Goal: Transaction & Acquisition: Purchase product/service

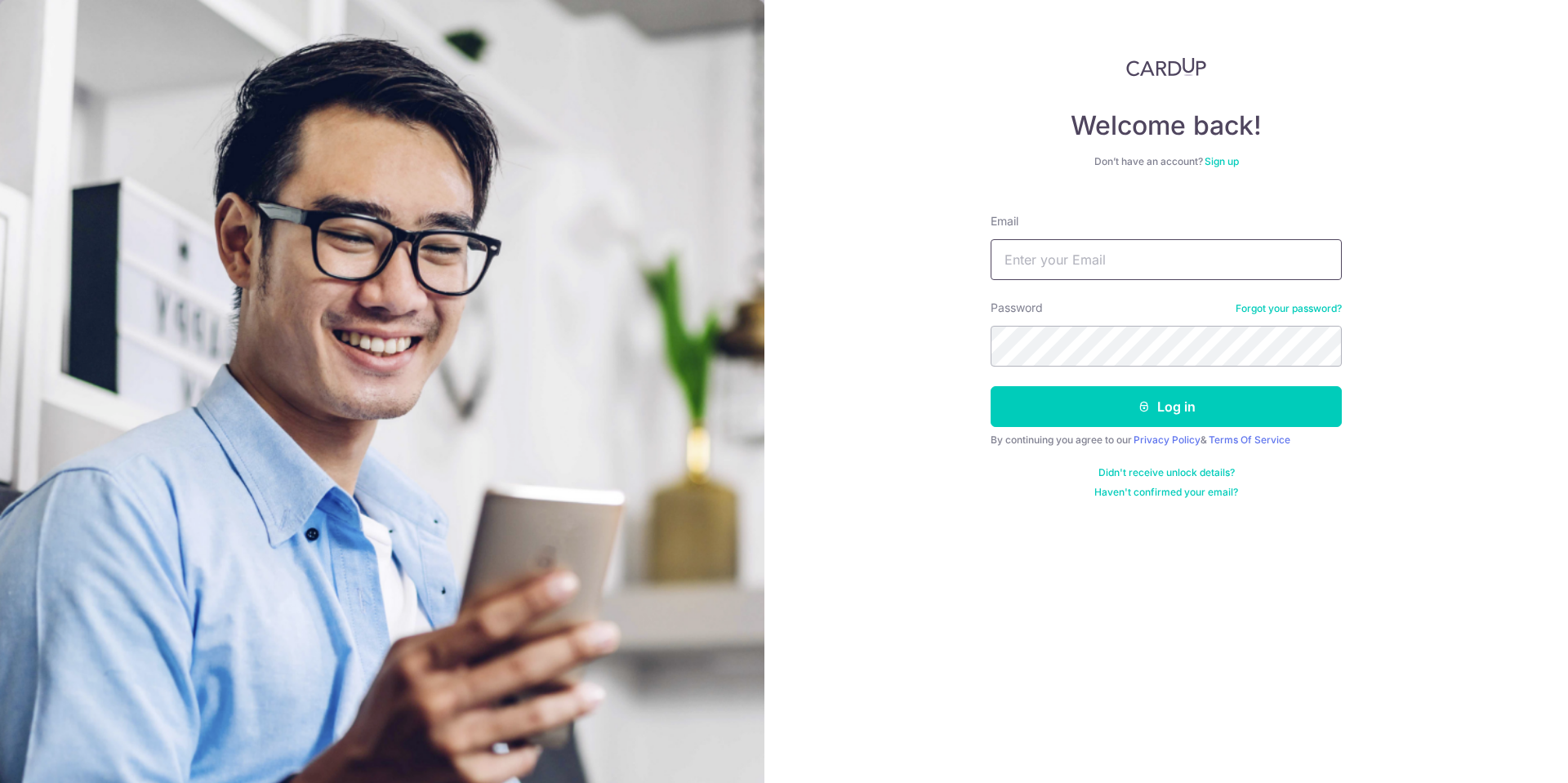
click at [1121, 256] on input "Email" at bounding box center [1167, 260] width 351 height 41
drag, startPoint x: 1155, startPoint y: 267, endPoint x: 1038, endPoint y: 258, distance: 117.3
click at [1038, 258] on input "Email" at bounding box center [1167, 260] width 351 height 41
type input "monaleeyl@gmail.com"
click at [1173, 405] on button "Log in" at bounding box center [1167, 406] width 351 height 41
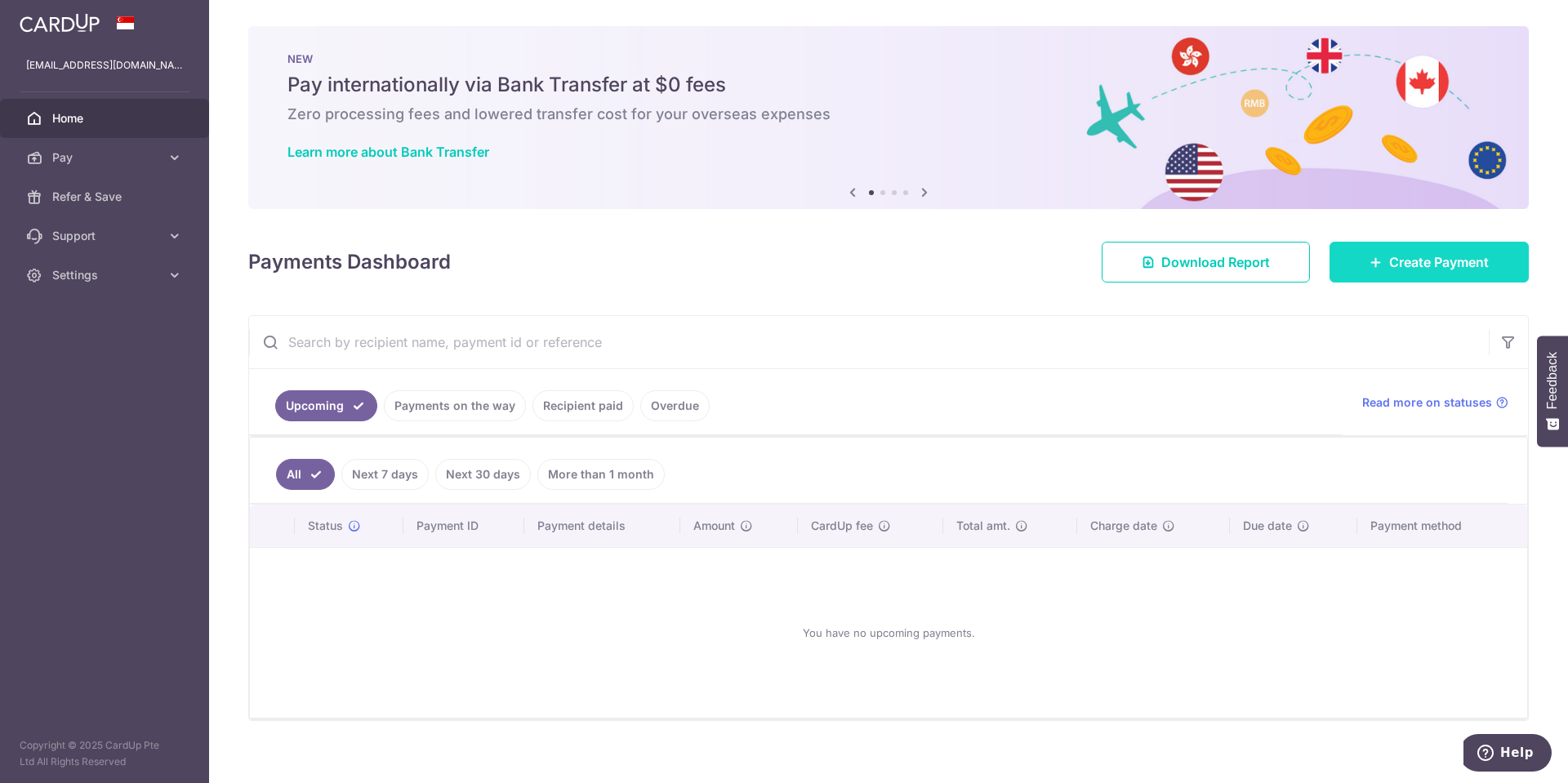
click at [1418, 268] on span "Create Payment" at bounding box center [1438, 261] width 99 height 20
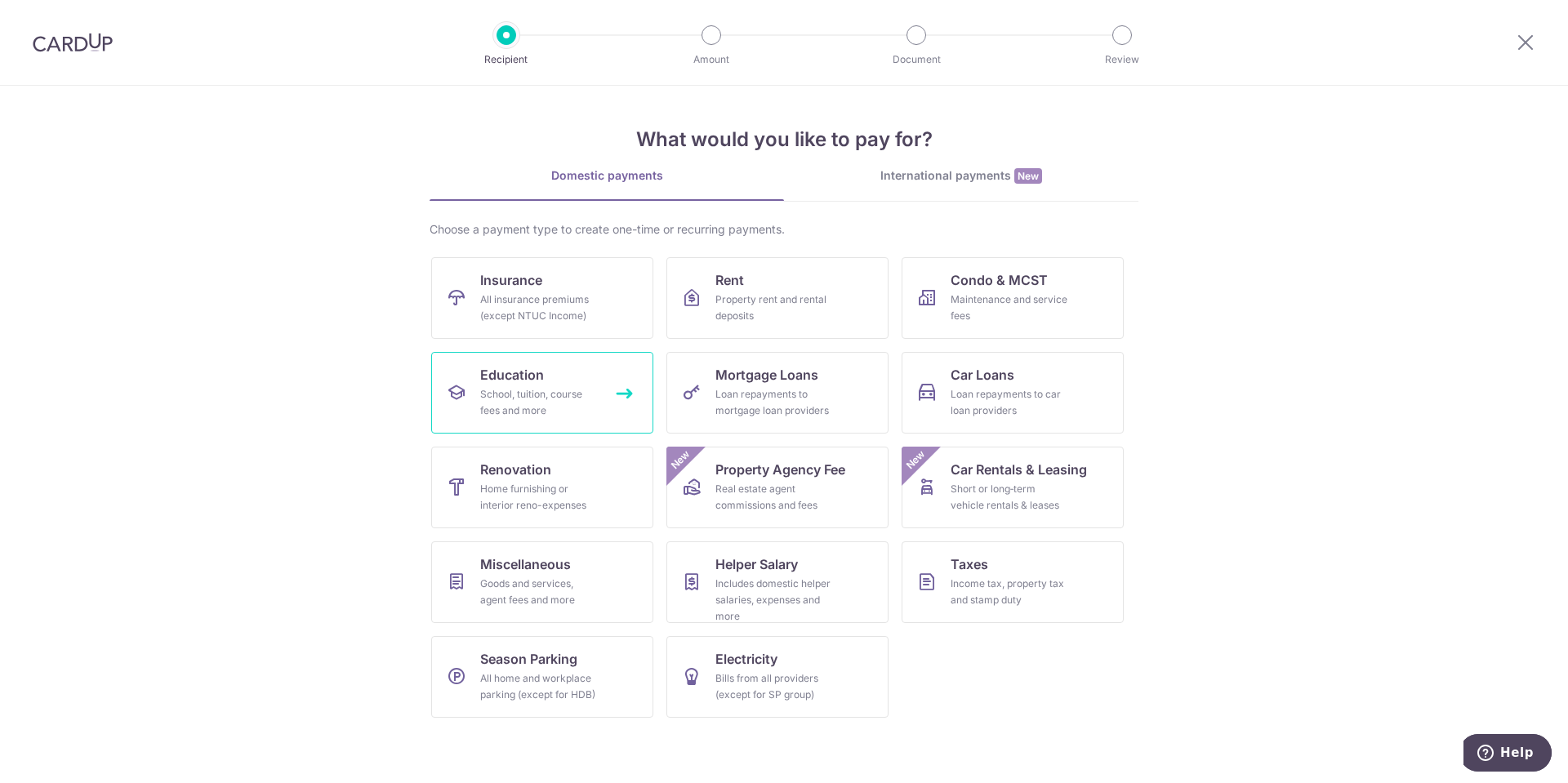
click at [504, 400] on div "School, tuition, course fees and more" at bounding box center [539, 402] width 118 height 33
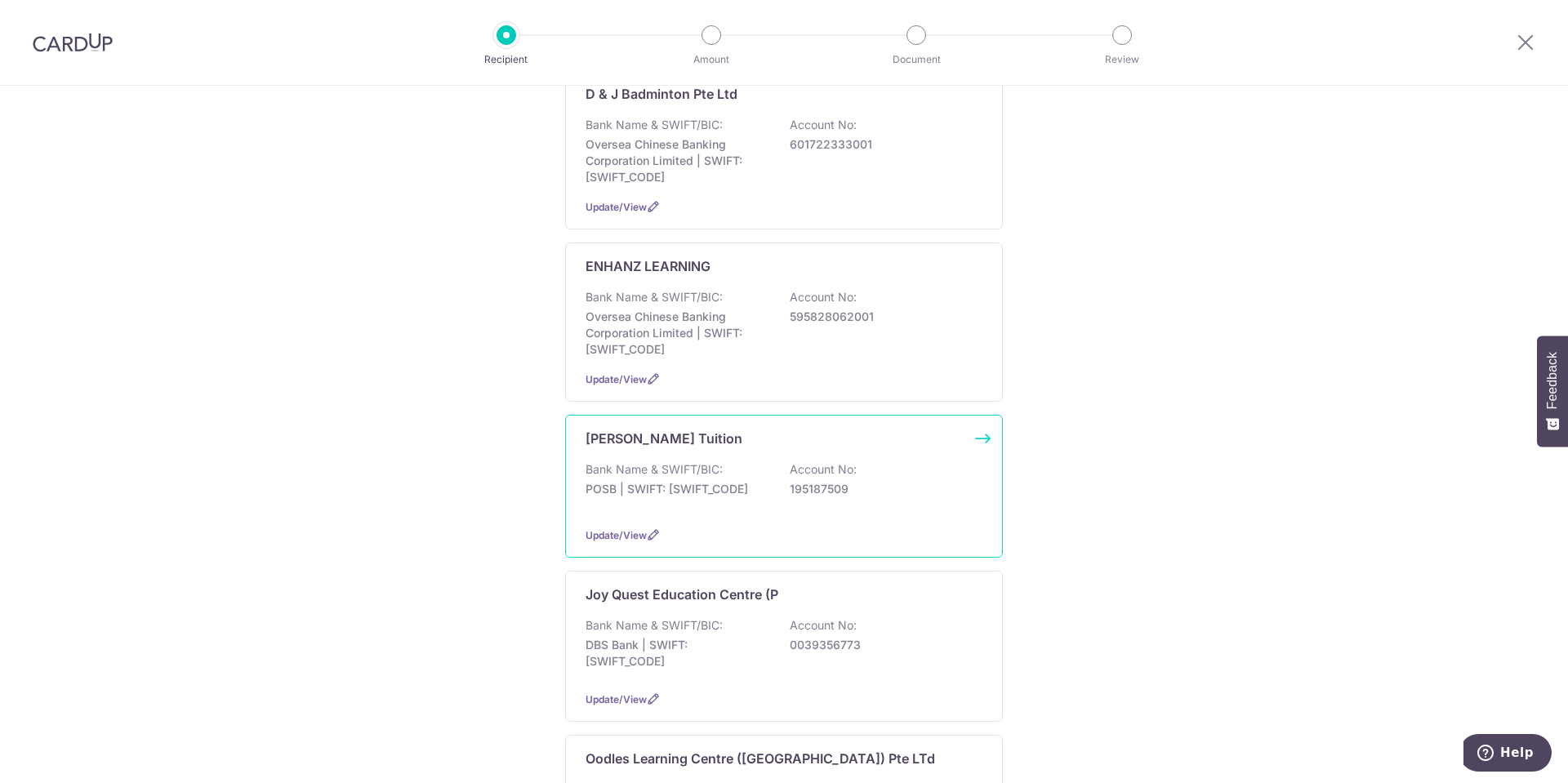
scroll to position [245, 0]
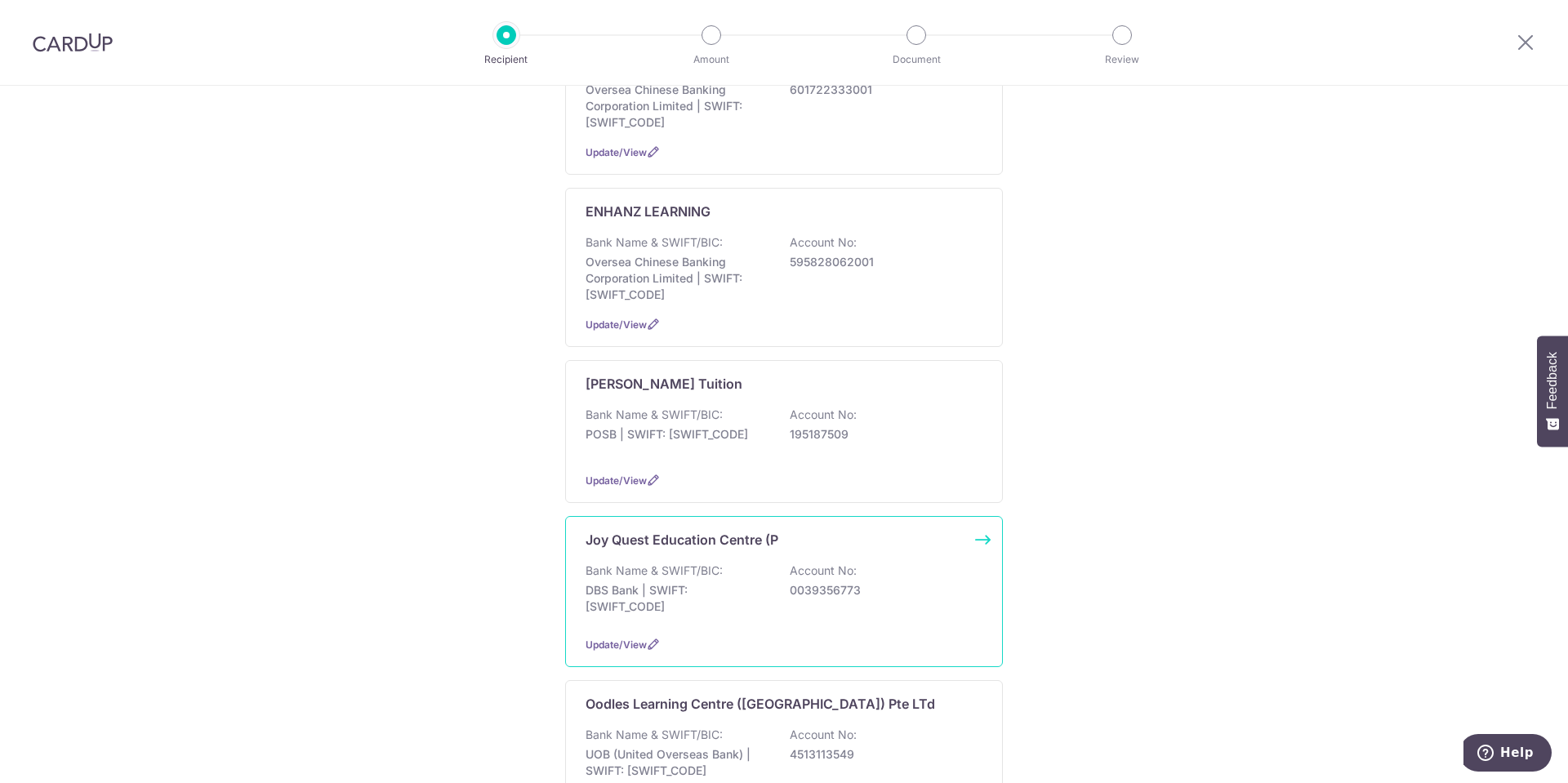
click at [812, 583] on p "0039356773" at bounding box center [882, 590] width 183 height 16
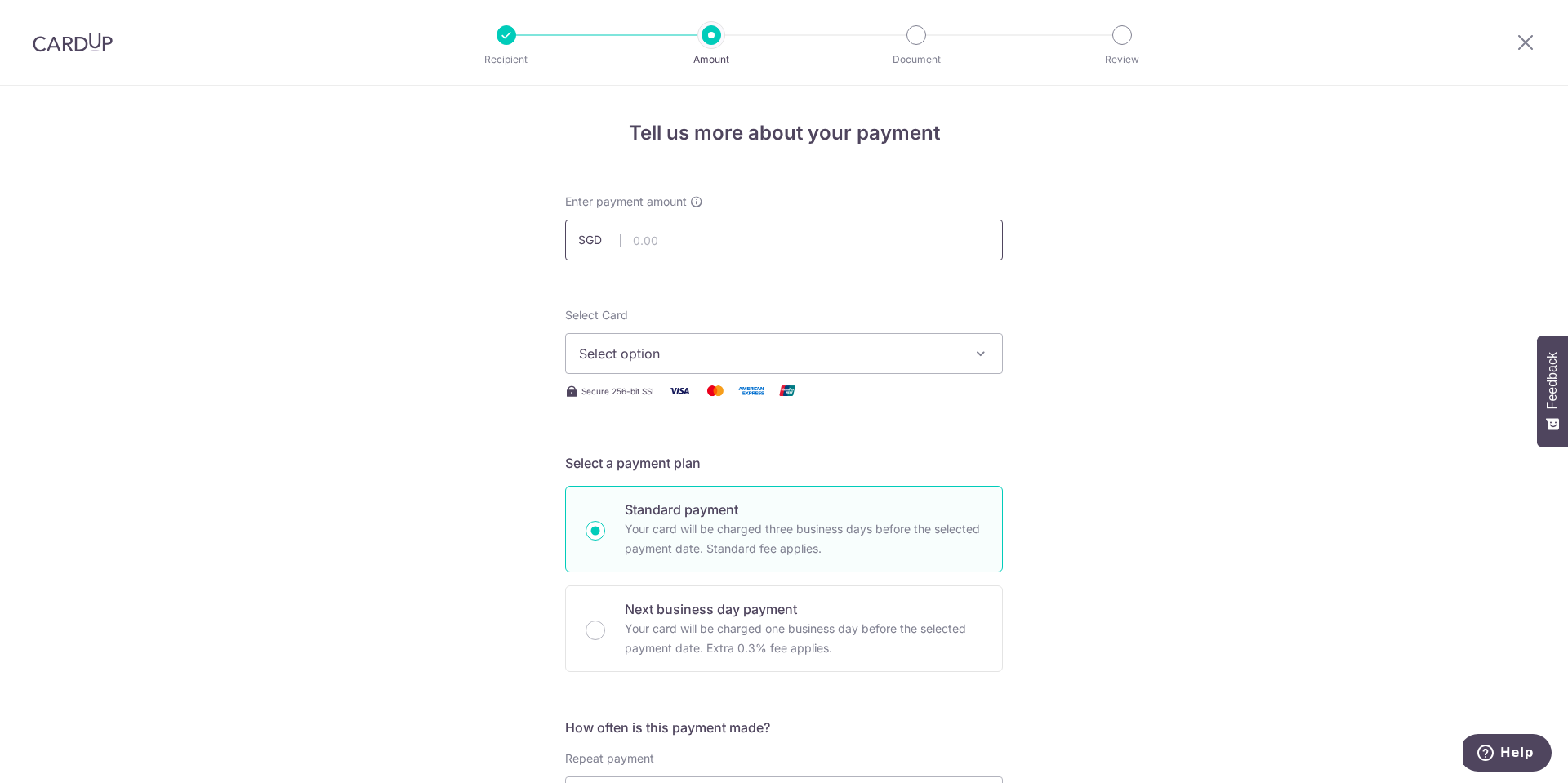
click at [792, 242] on input "text" at bounding box center [784, 240] width 438 height 41
type input "495.00"
click at [761, 350] on span "Select option" at bounding box center [769, 353] width 381 height 20
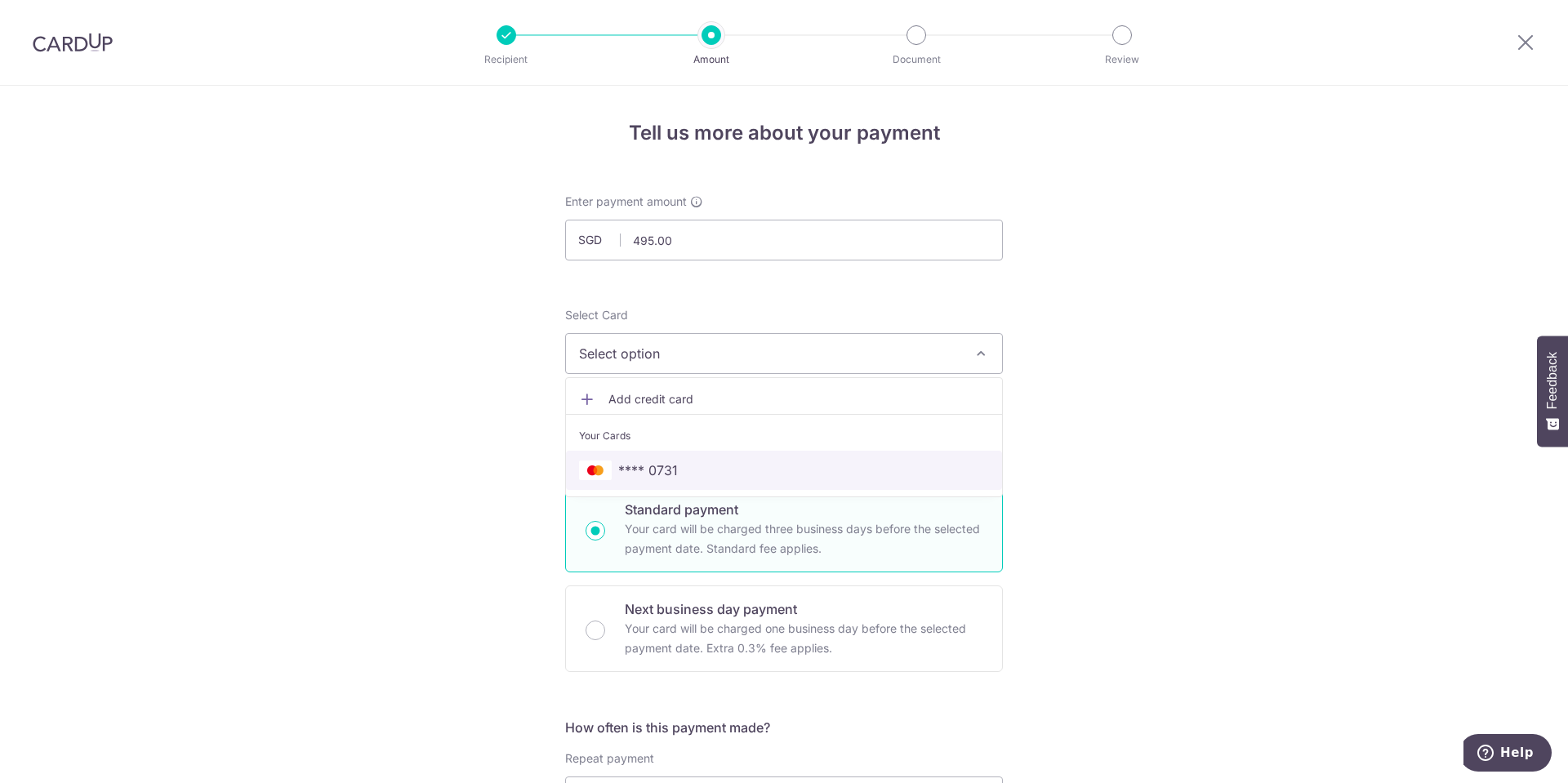
click at [727, 469] on span "**** 0731" at bounding box center [783, 470] width 410 height 20
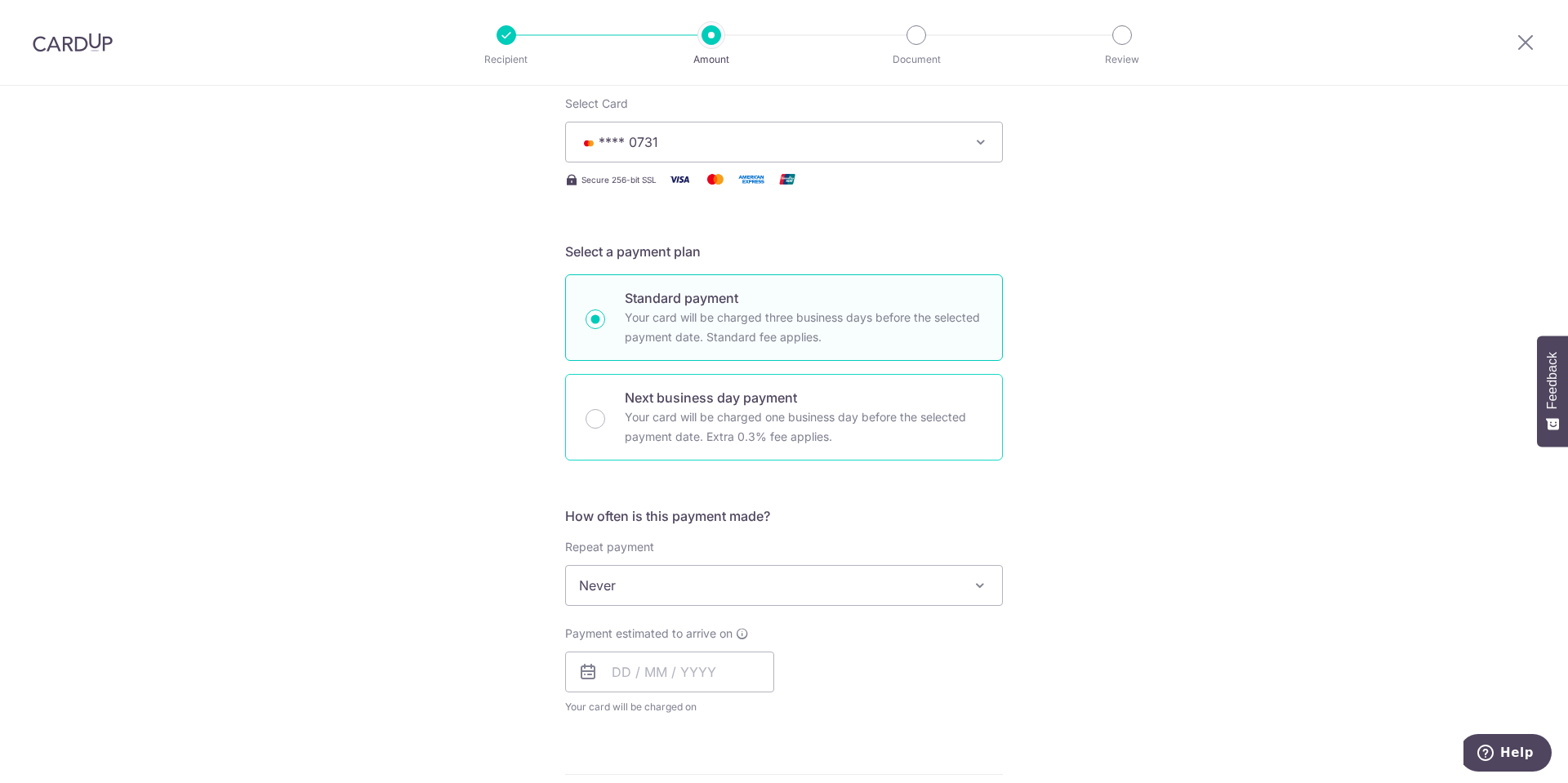
scroll to position [218, 0]
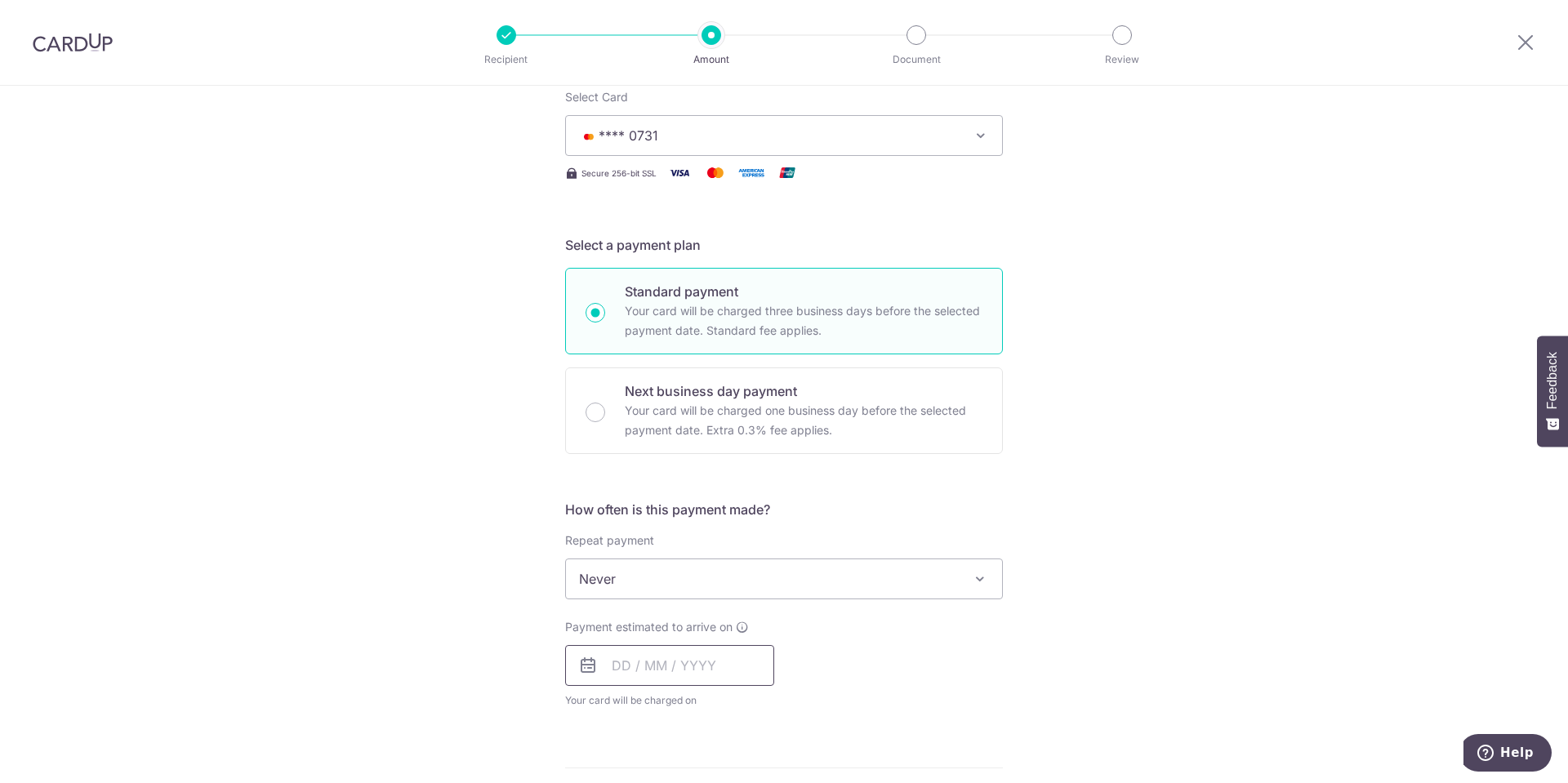
click at [691, 671] on input "text" at bounding box center [669, 665] width 209 height 41
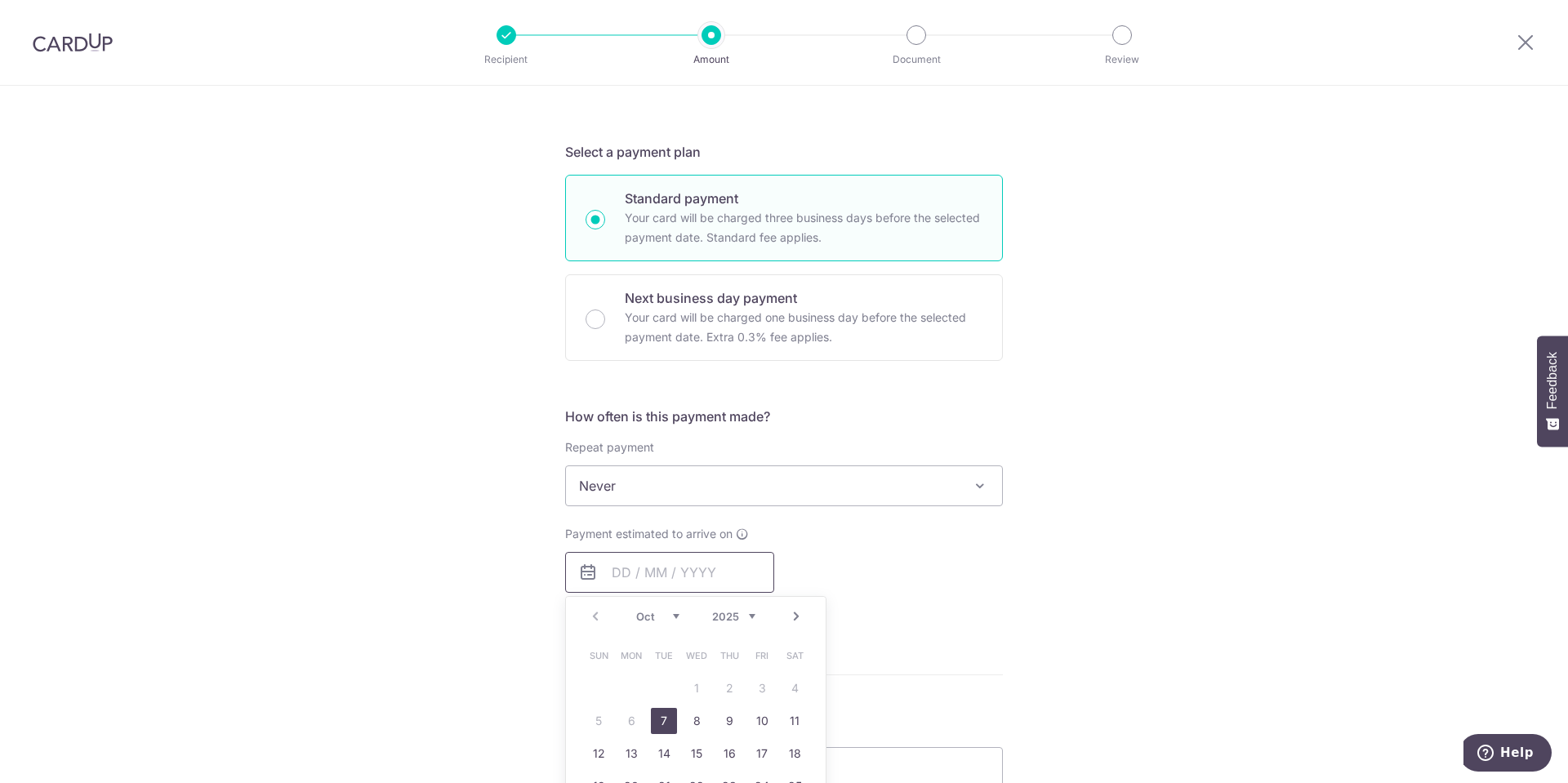
scroll to position [327, 0]
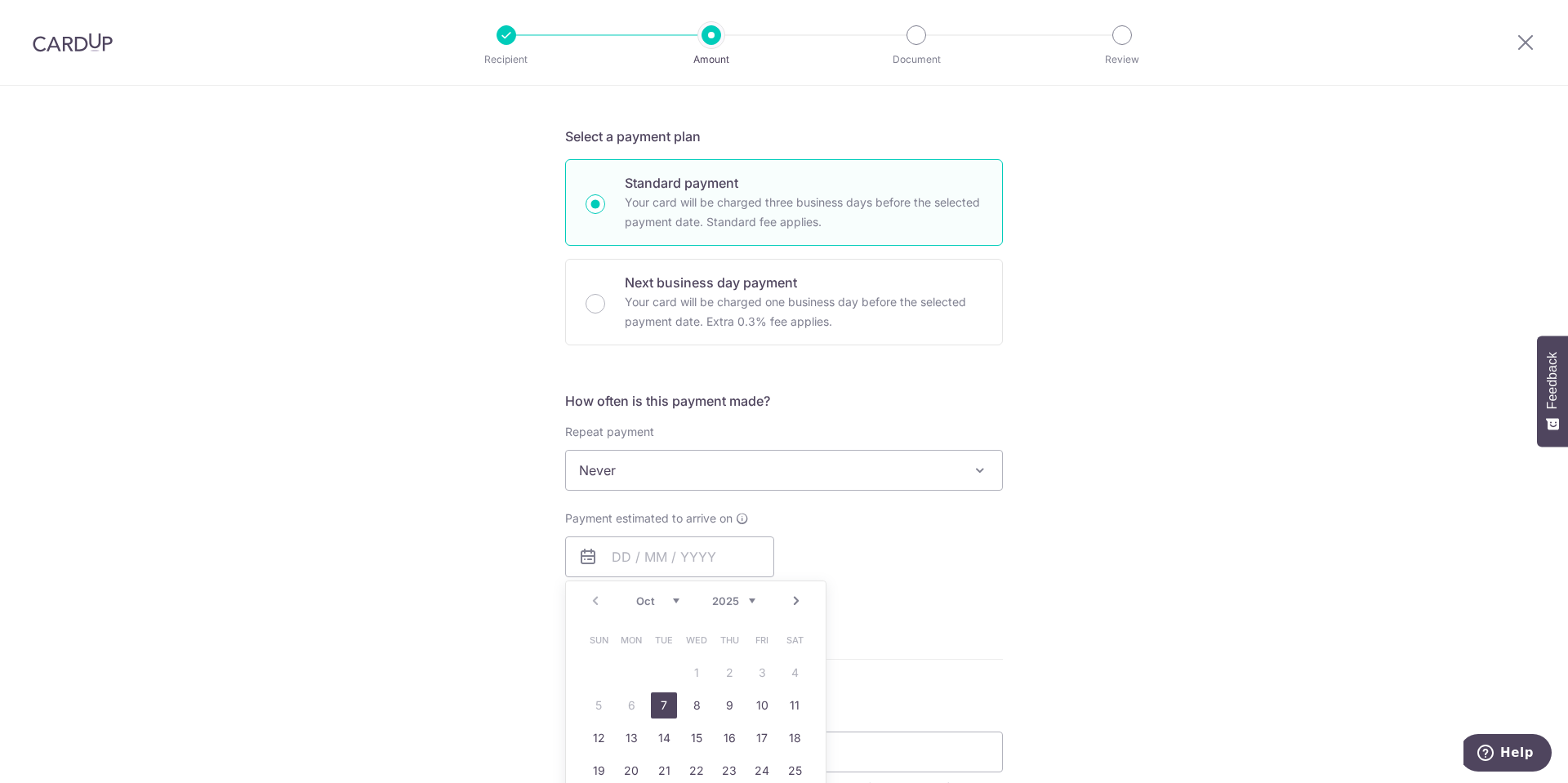
click at [661, 701] on link "7" at bounding box center [664, 705] width 26 height 26
type input "07/10/2025"
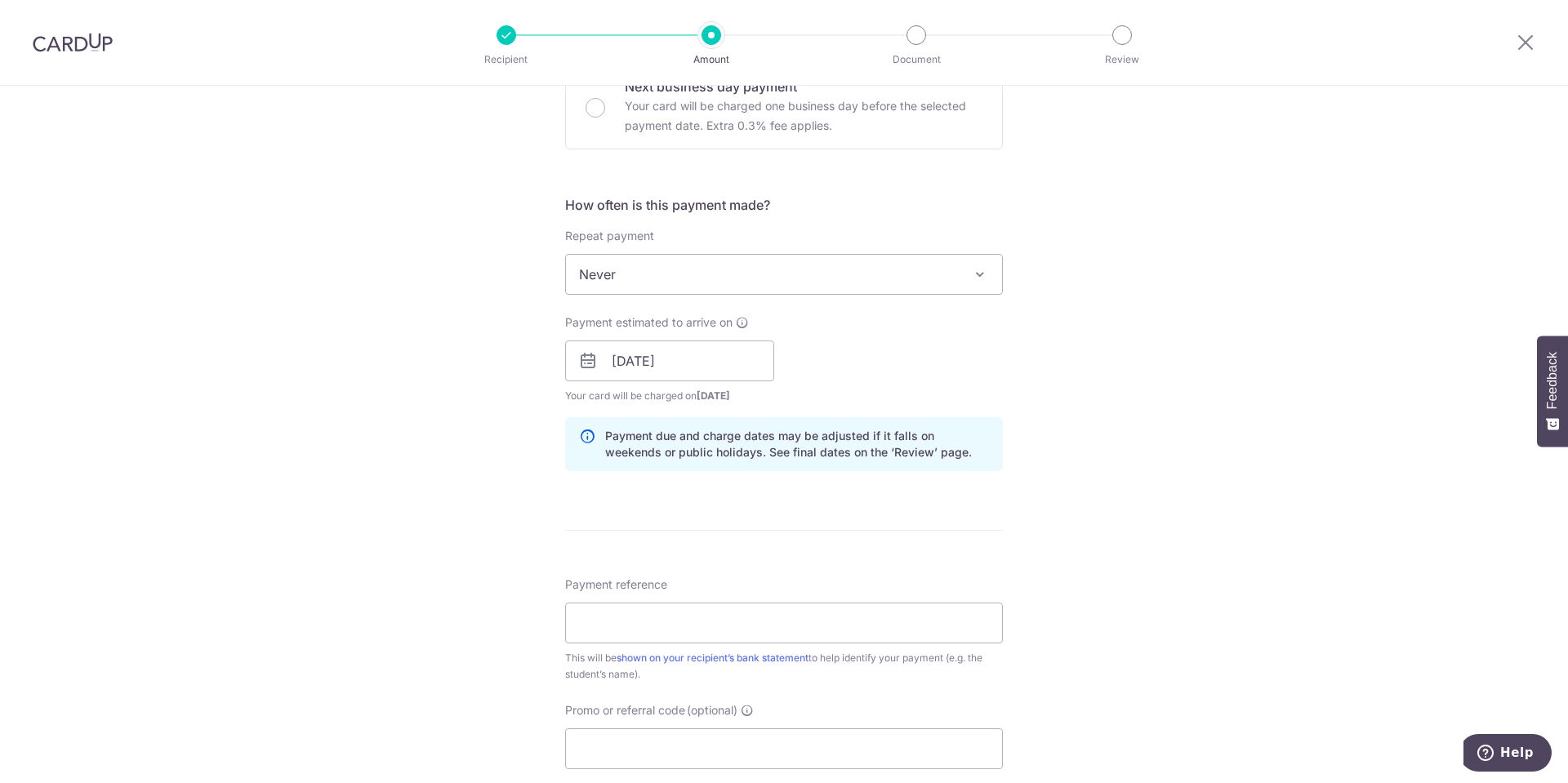
scroll to position [545, 0]
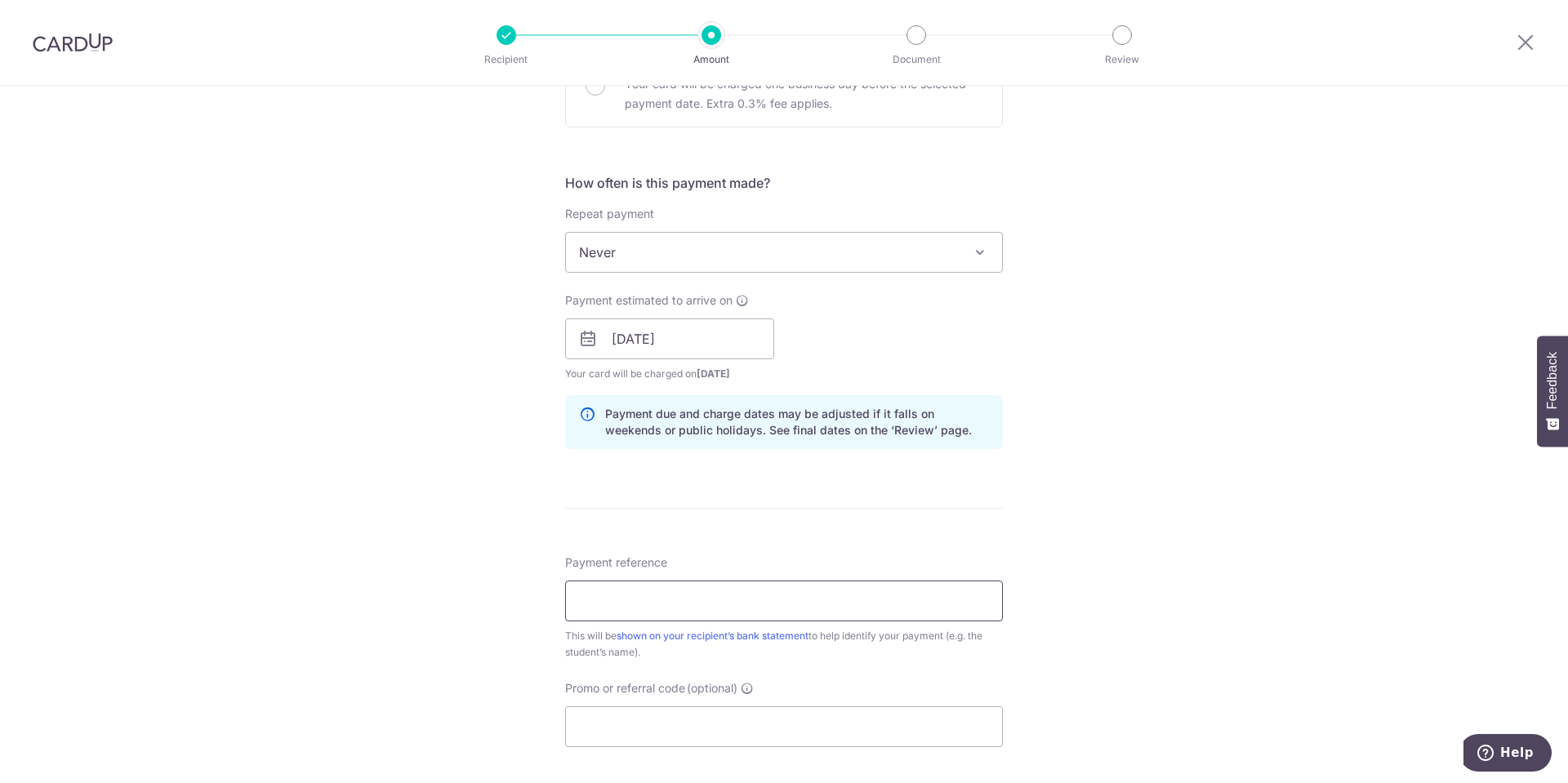
click at [700, 607] on input "Payment reference" at bounding box center [784, 601] width 438 height 41
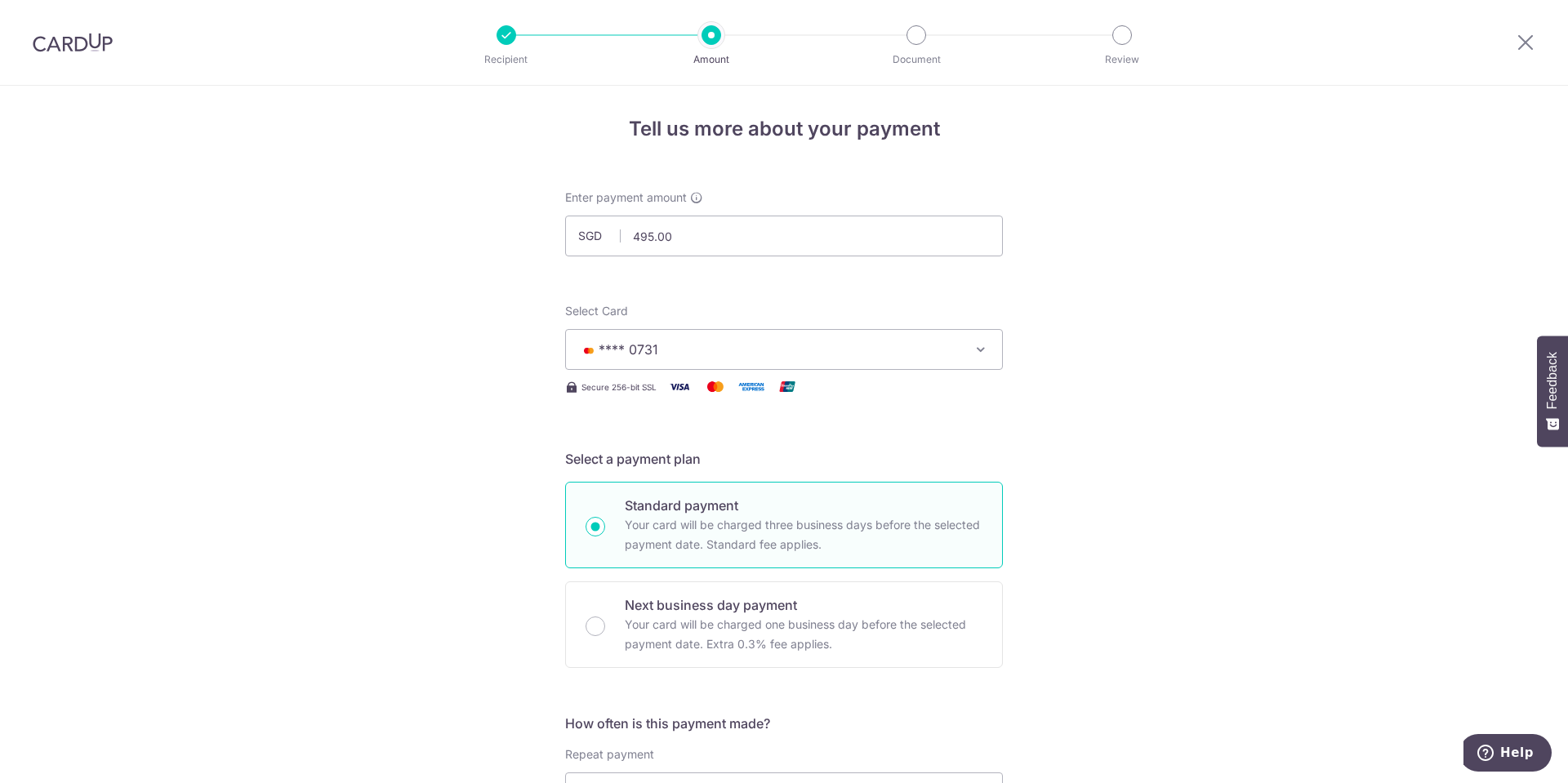
scroll to position [0, 0]
type input "NatSun 2025Oct"
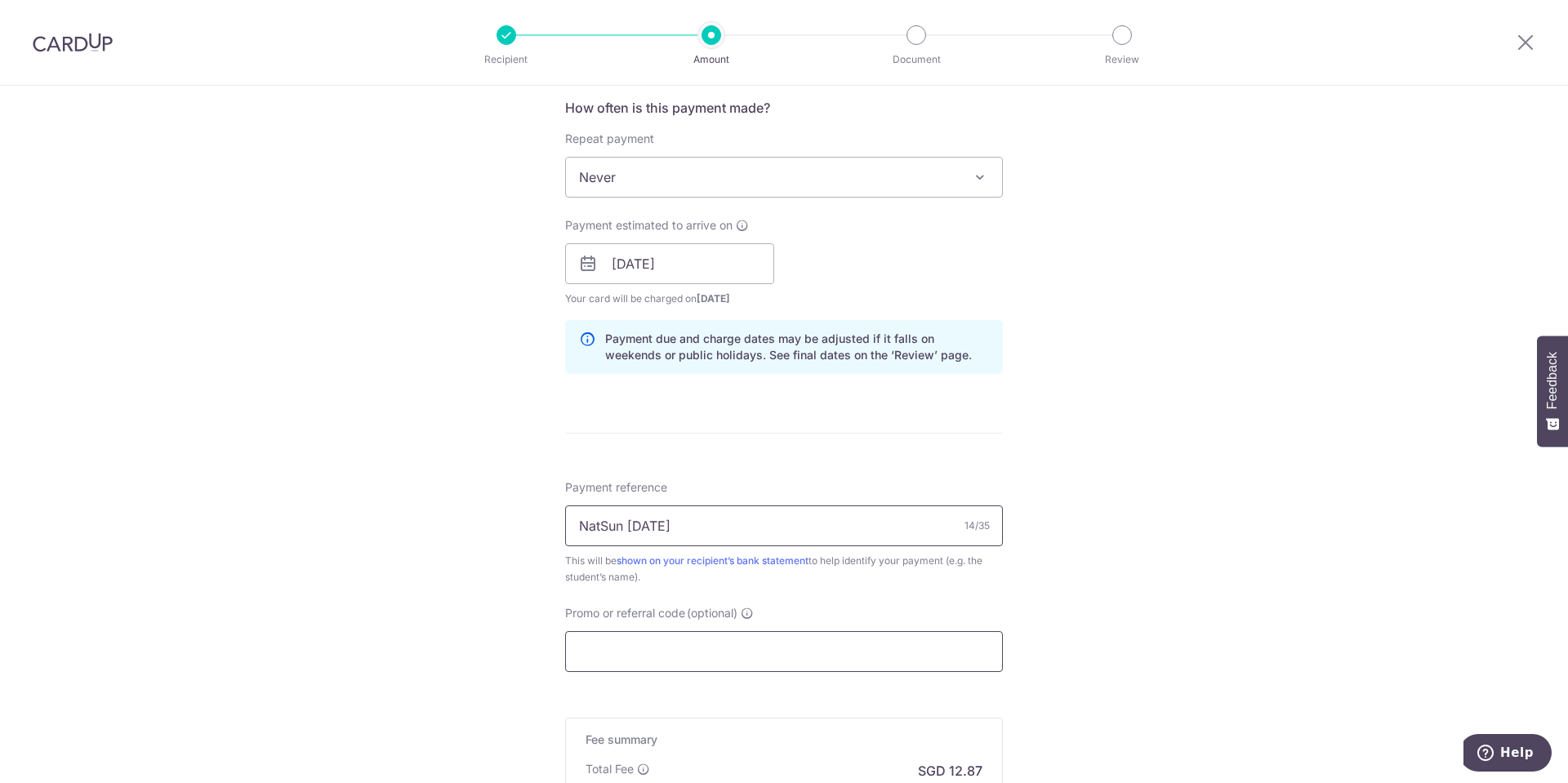
scroll to position [653, 0]
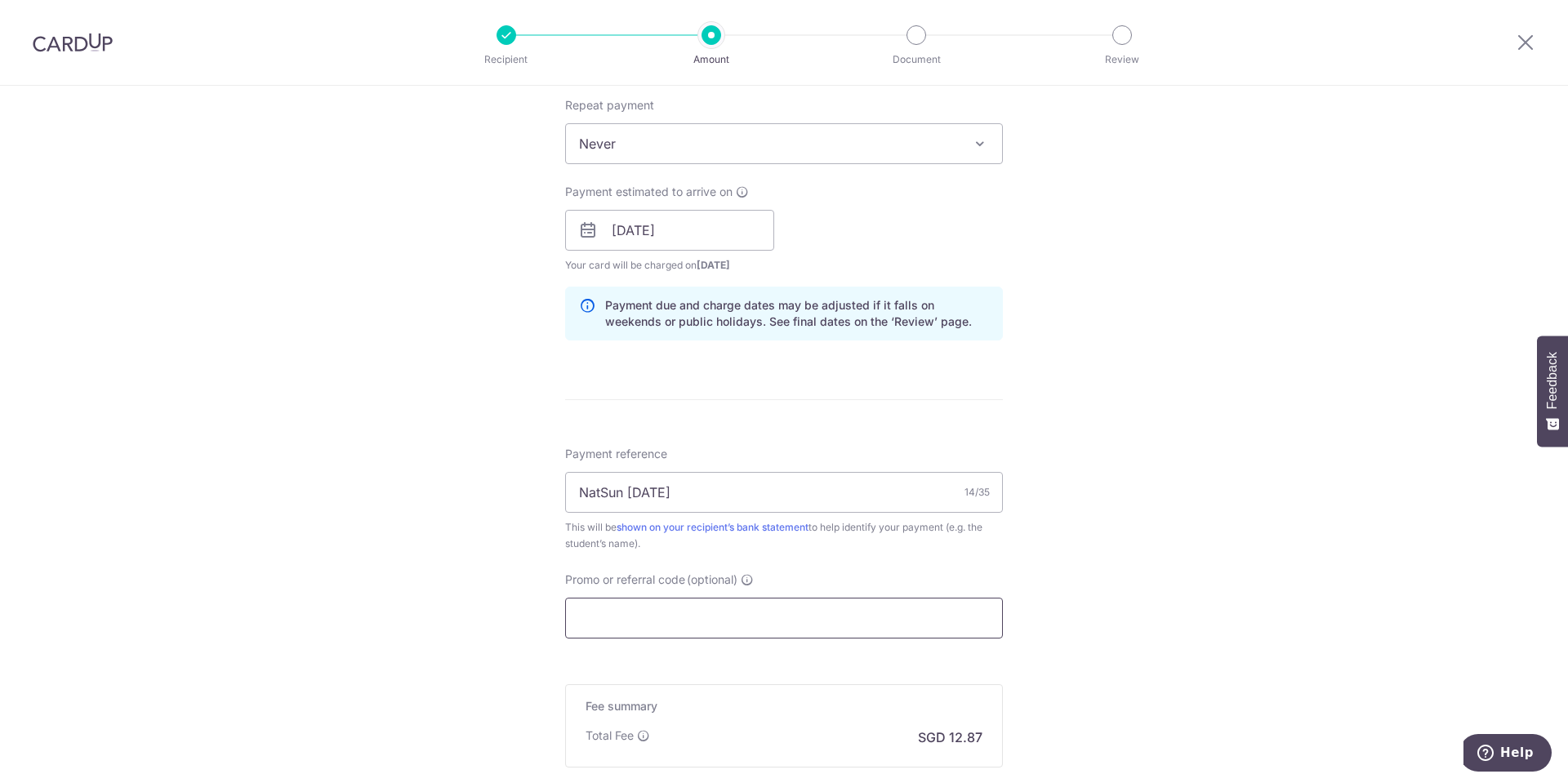
click at [689, 618] on input "Promo or referral code (optional)" at bounding box center [784, 618] width 438 height 41
paste input "OFF225"
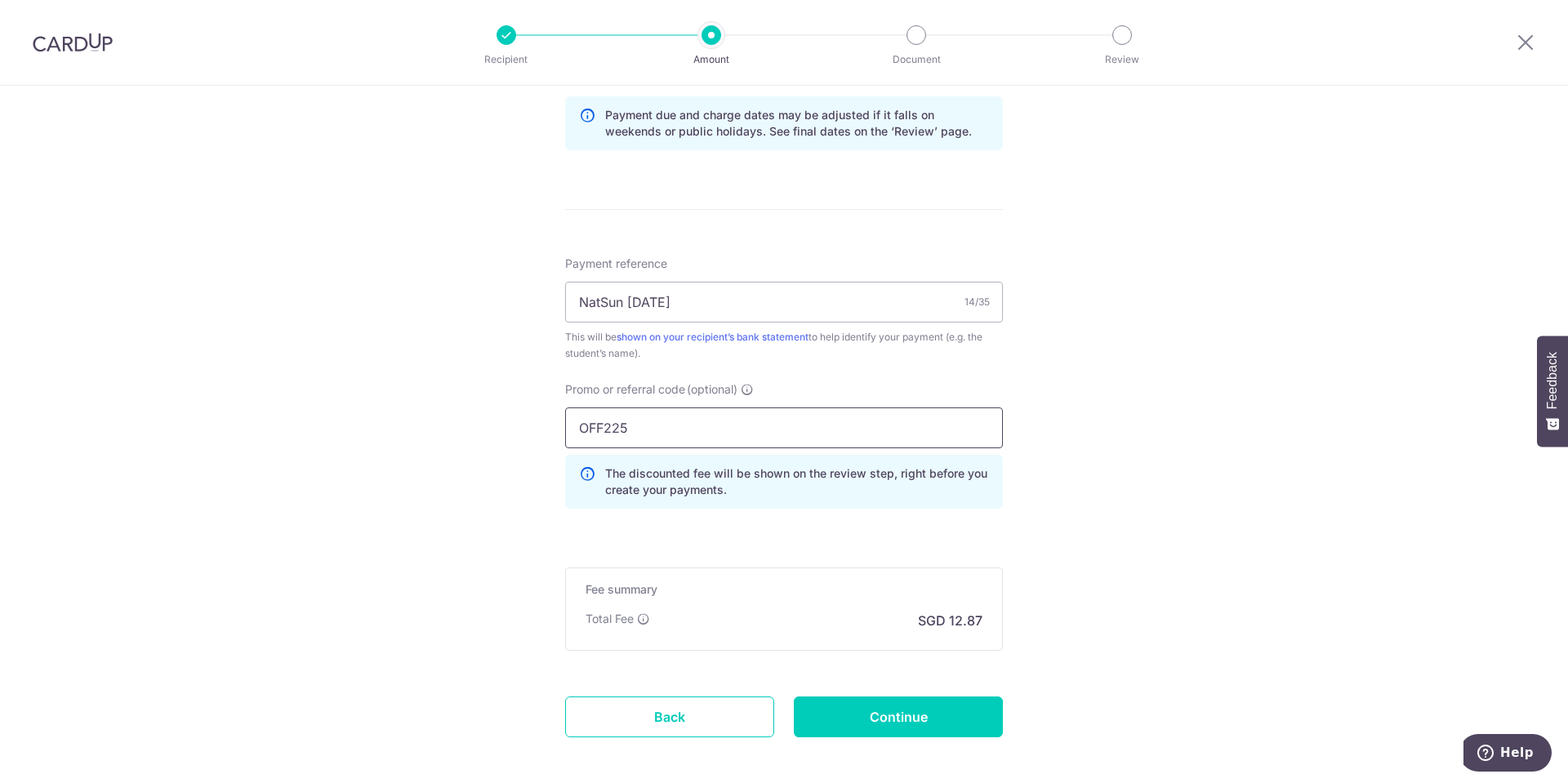
scroll to position [920, 0]
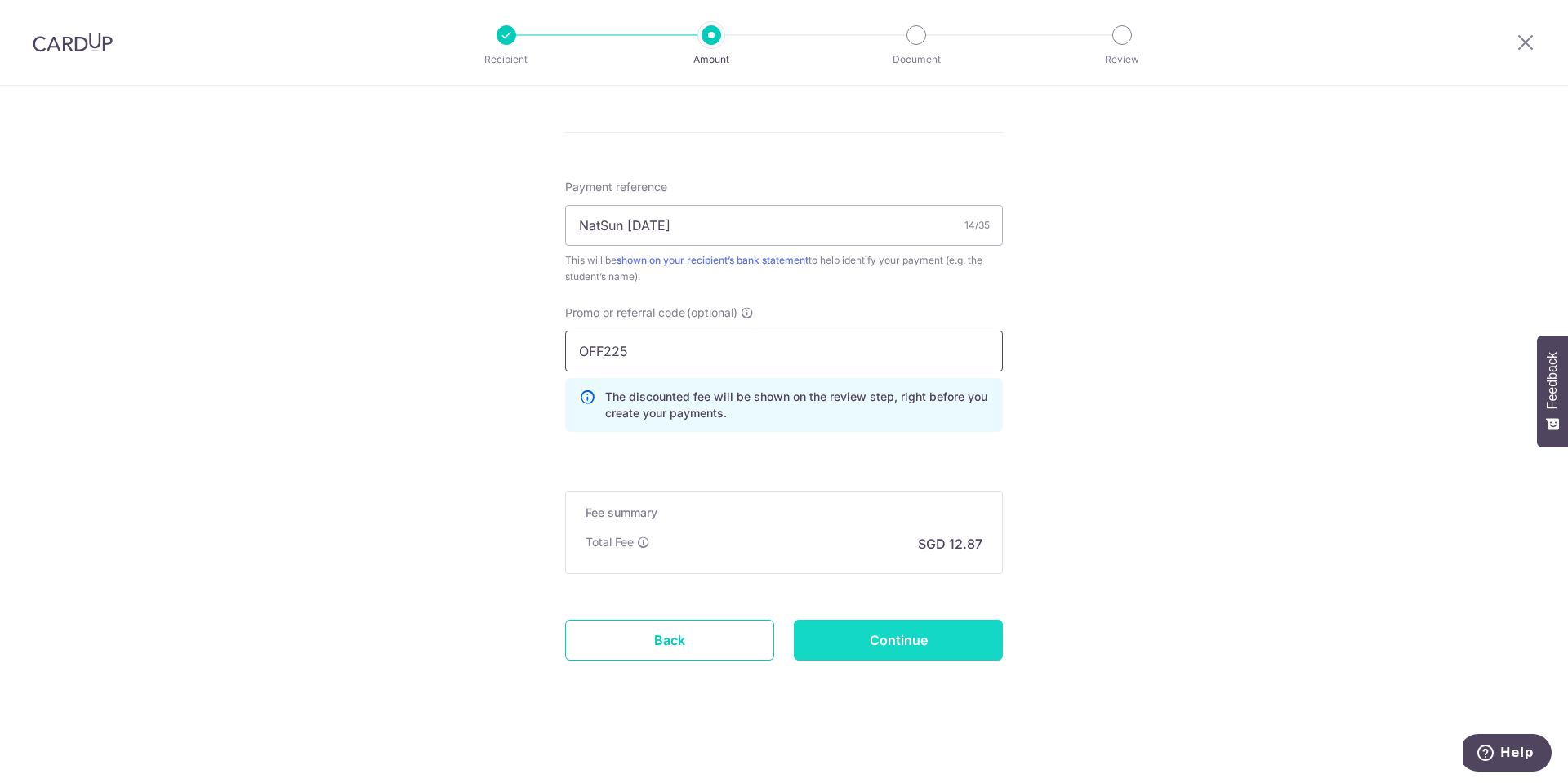
type input "OFF225"
click at [913, 647] on input "Continue" at bounding box center [899, 640] width 209 height 41
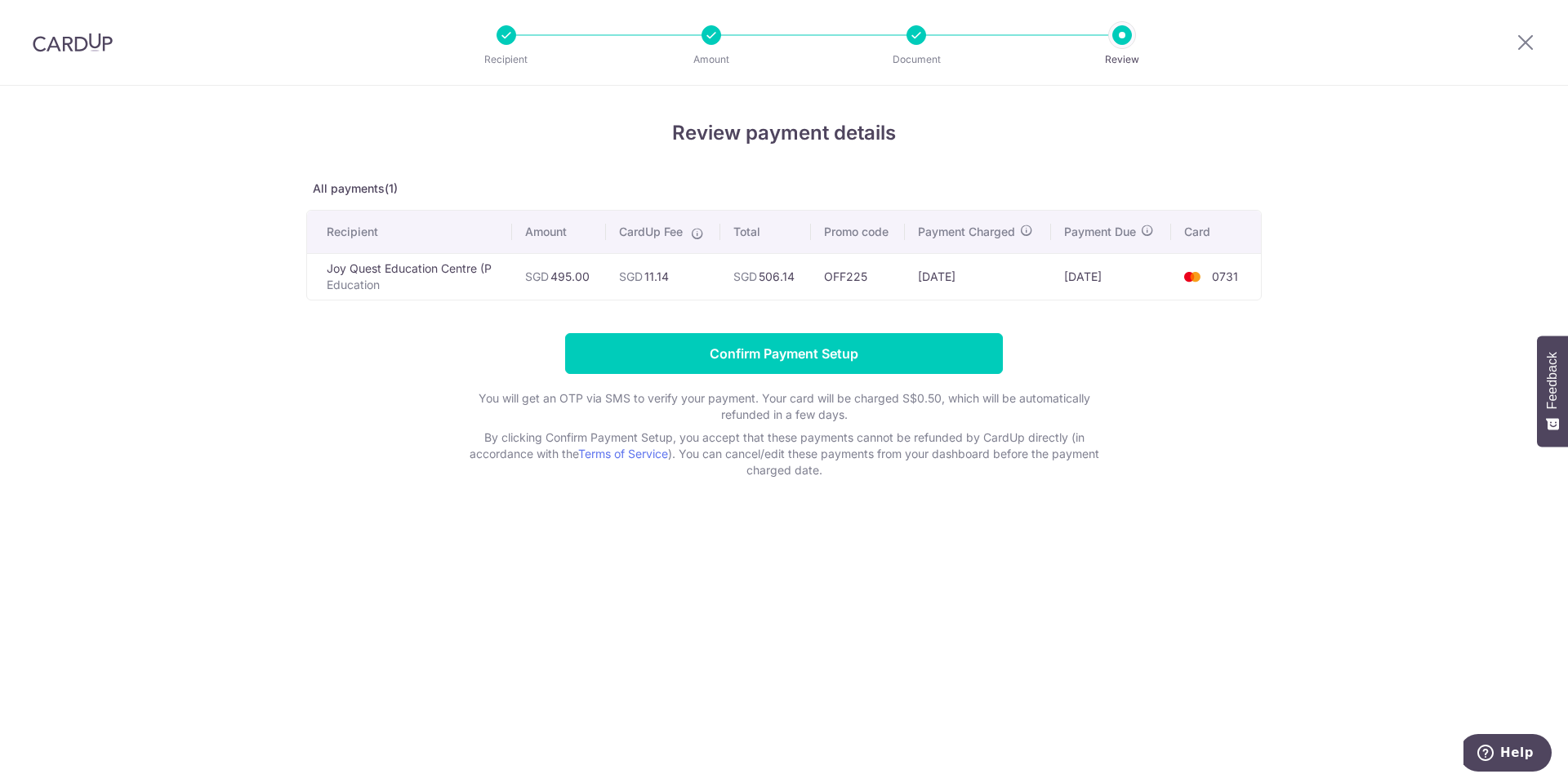
click at [564, 277] on td "SGD 495.00" at bounding box center [559, 276] width 94 height 47
drag, startPoint x: 861, startPoint y: 355, endPoint x: 870, endPoint y: 347, distance: 12.0
click at [861, 355] on input "Confirm Payment Setup" at bounding box center [784, 354] width 438 height 41
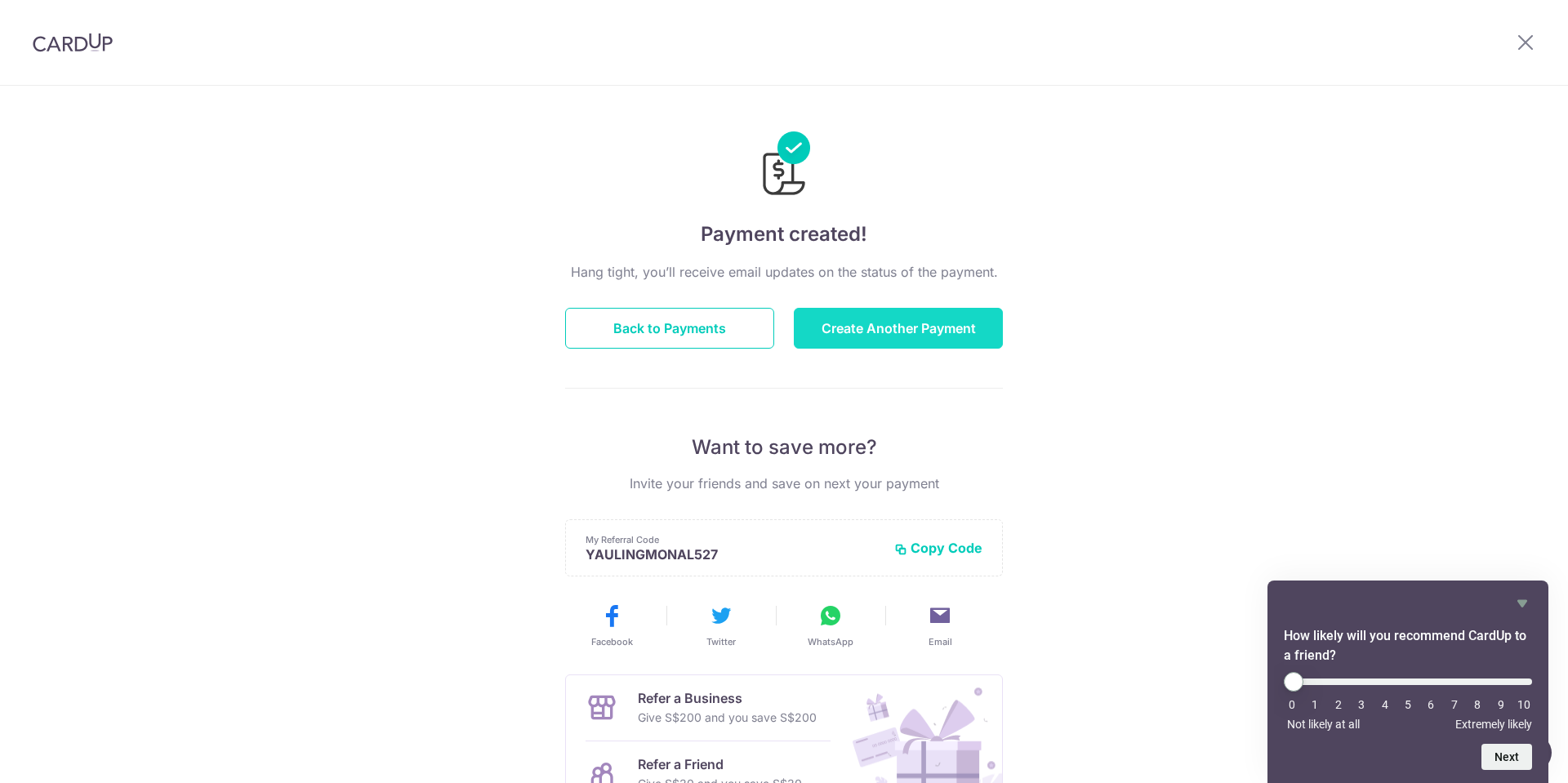
click at [899, 326] on button "Create Another Payment" at bounding box center [899, 328] width 209 height 41
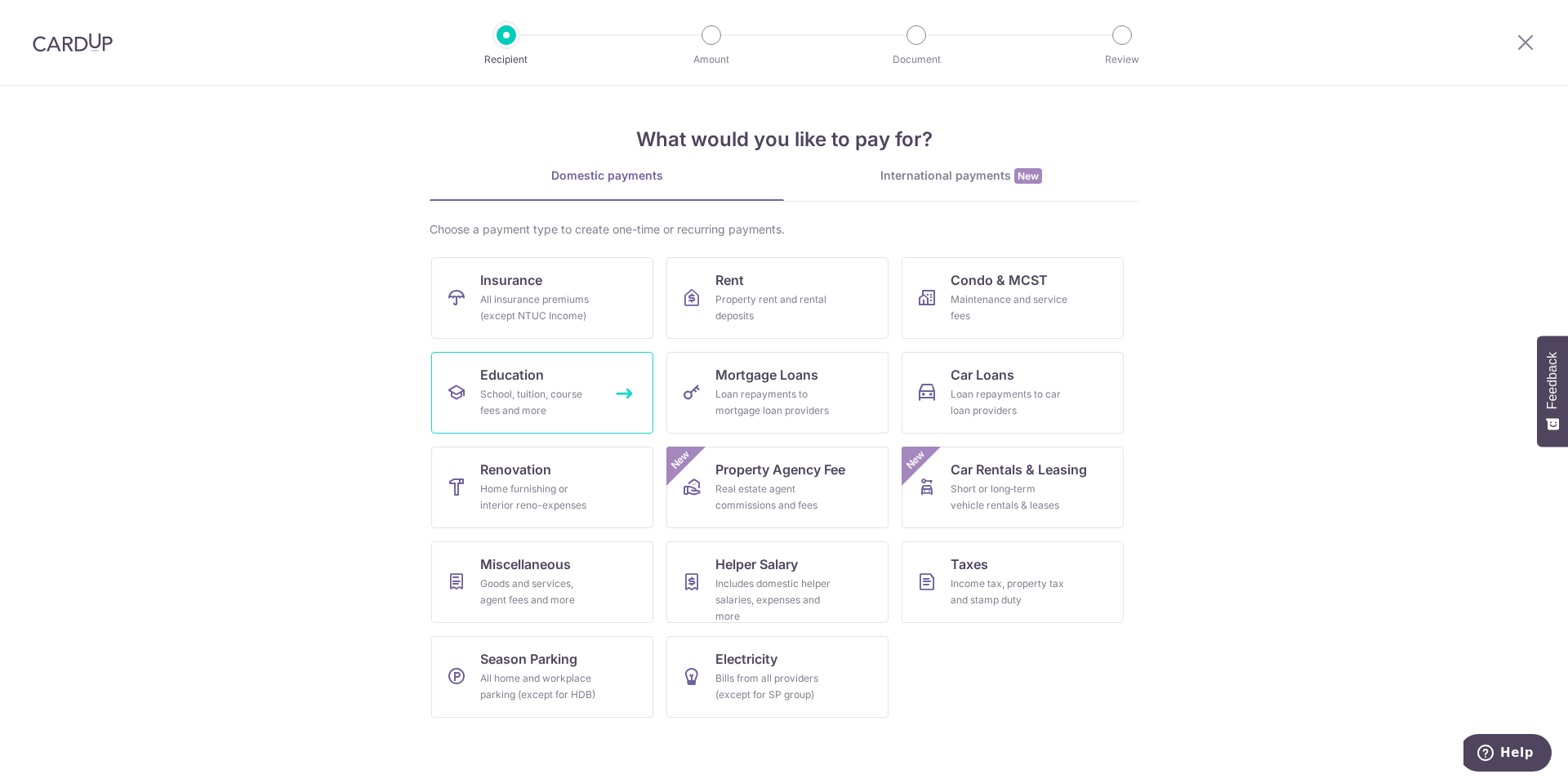
drag, startPoint x: 541, startPoint y: 394, endPoint x: 555, endPoint y: 394, distance: 14.0
click at [541, 394] on div "School, tuition, course fees and more" at bounding box center [539, 402] width 118 height 33
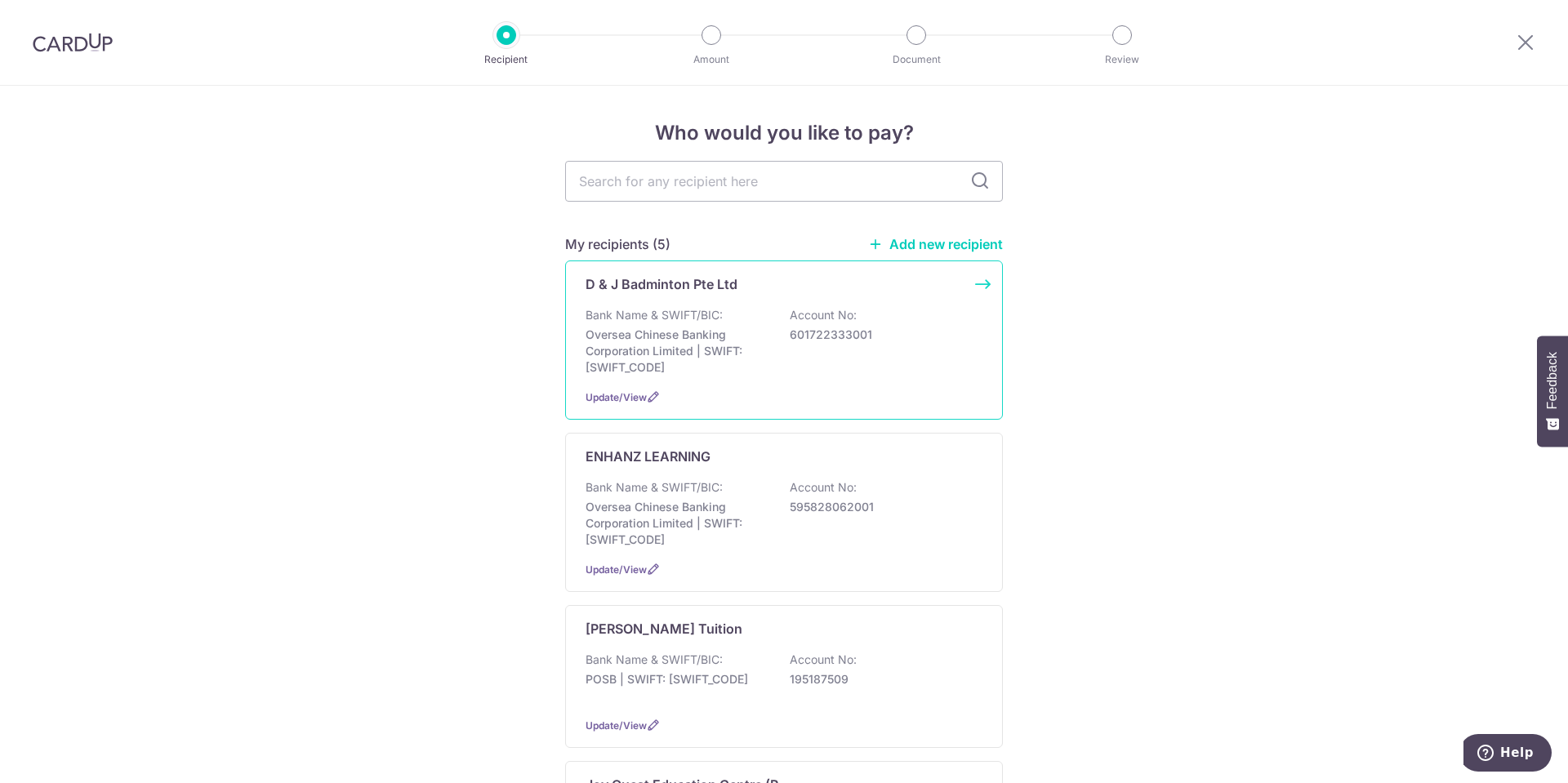
click at [722, 351] on p "Oversea Chinese Banking Corporation Limited | SWIFT: [SWIFT_CODE]" at bounding box center [677, 351] width 183 height 49
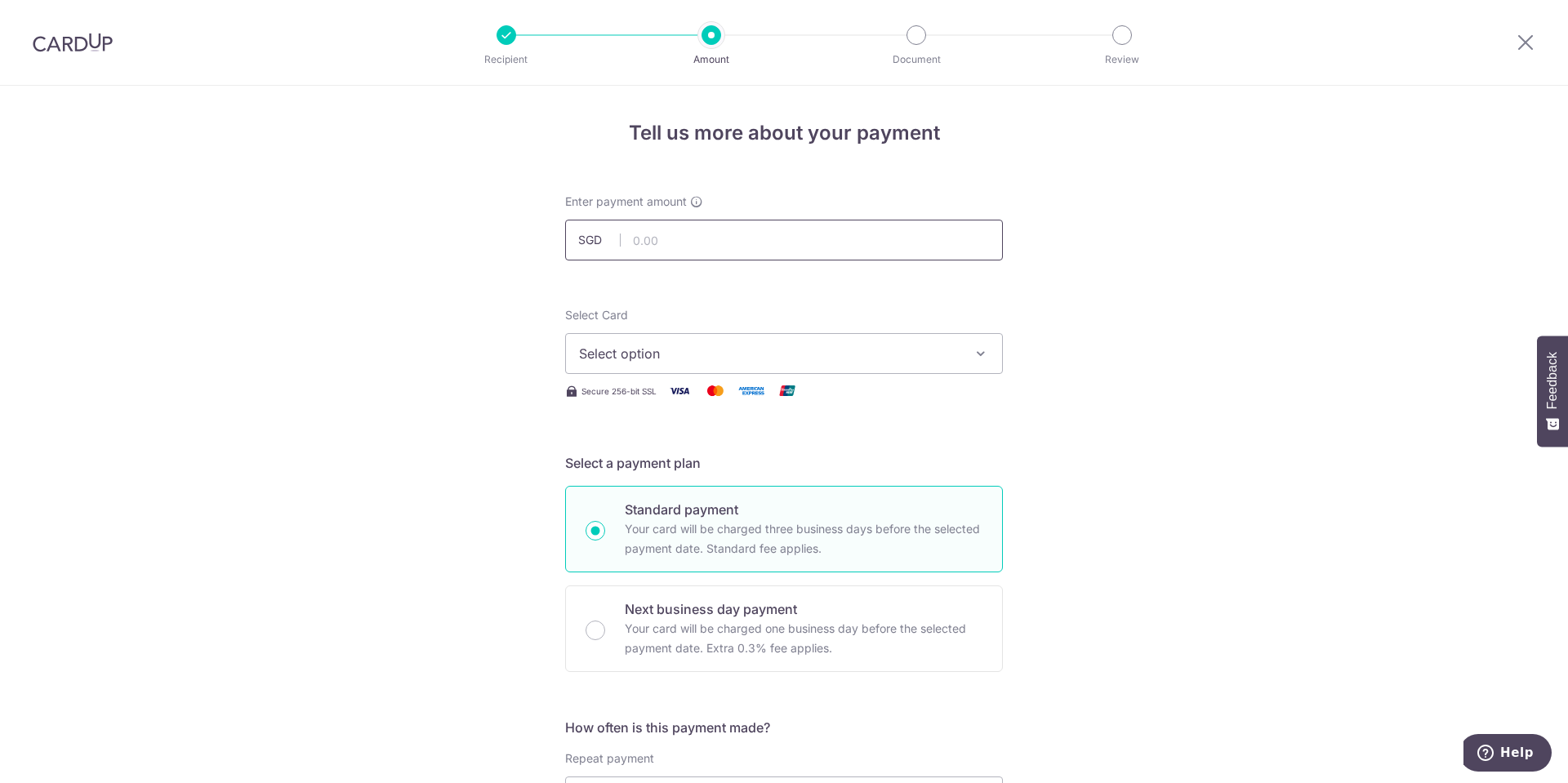
click at [736, 247] on input "text" at bounding box center [784, 240] width 438 height 41
paste input "Invoice CN"
type input "Invoice CN"
type input "277.50"
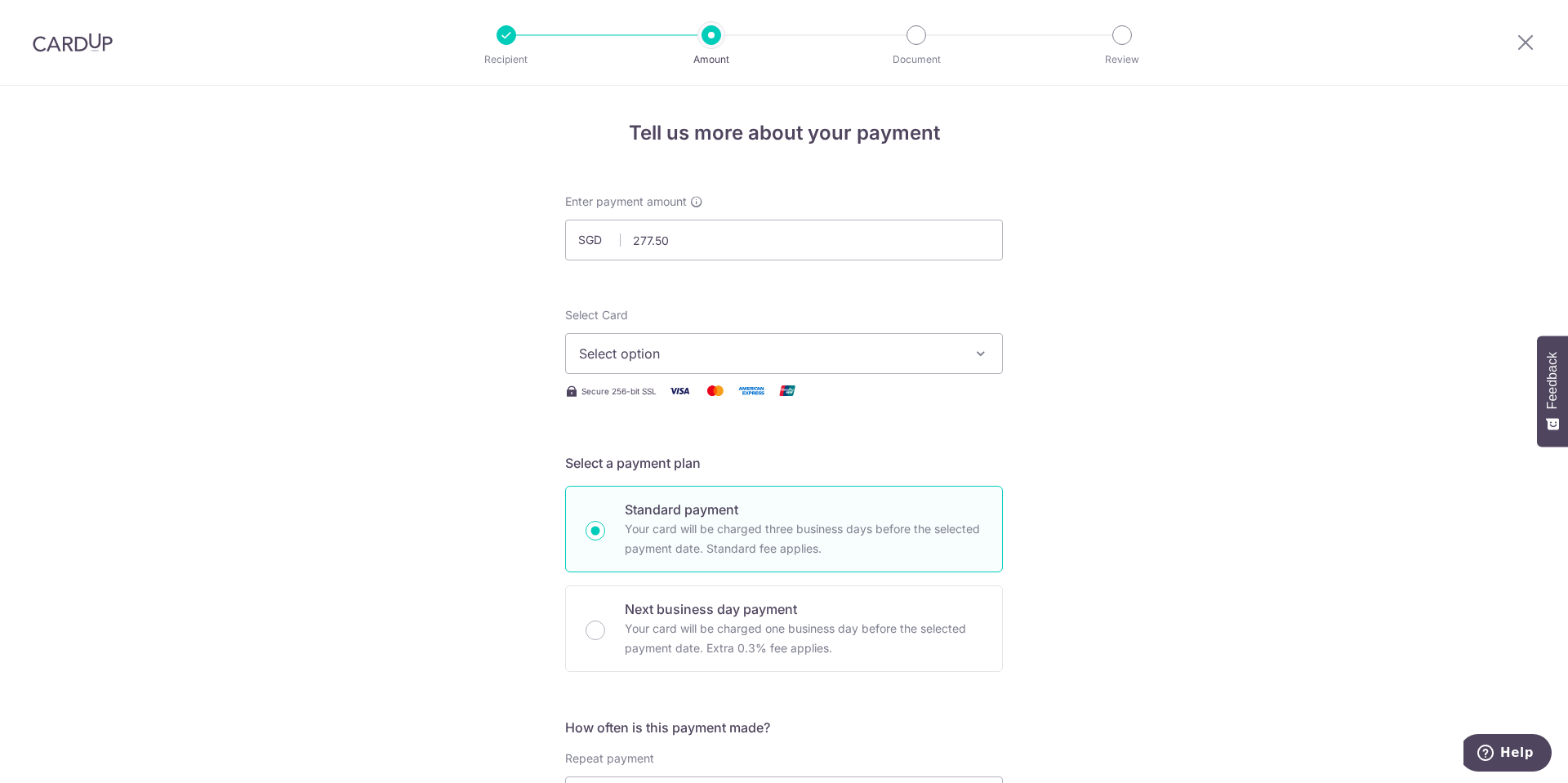
click at [702, 350] on span "Select option" at bounding box center [769, 353] width 381 height 20
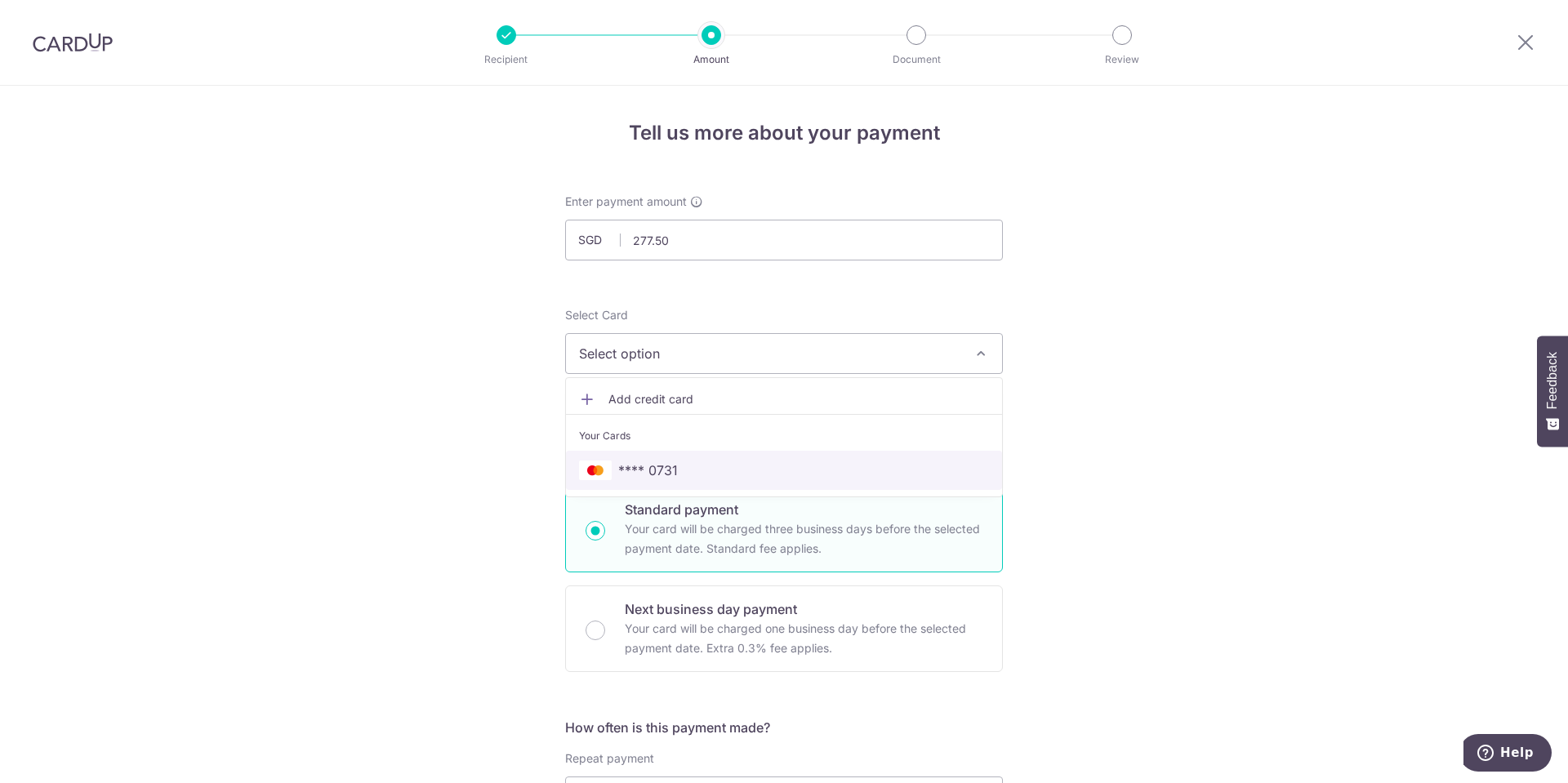
click at [681, 473] on span "**** 0731" at bounding box center [783, 470] width 410 height 20
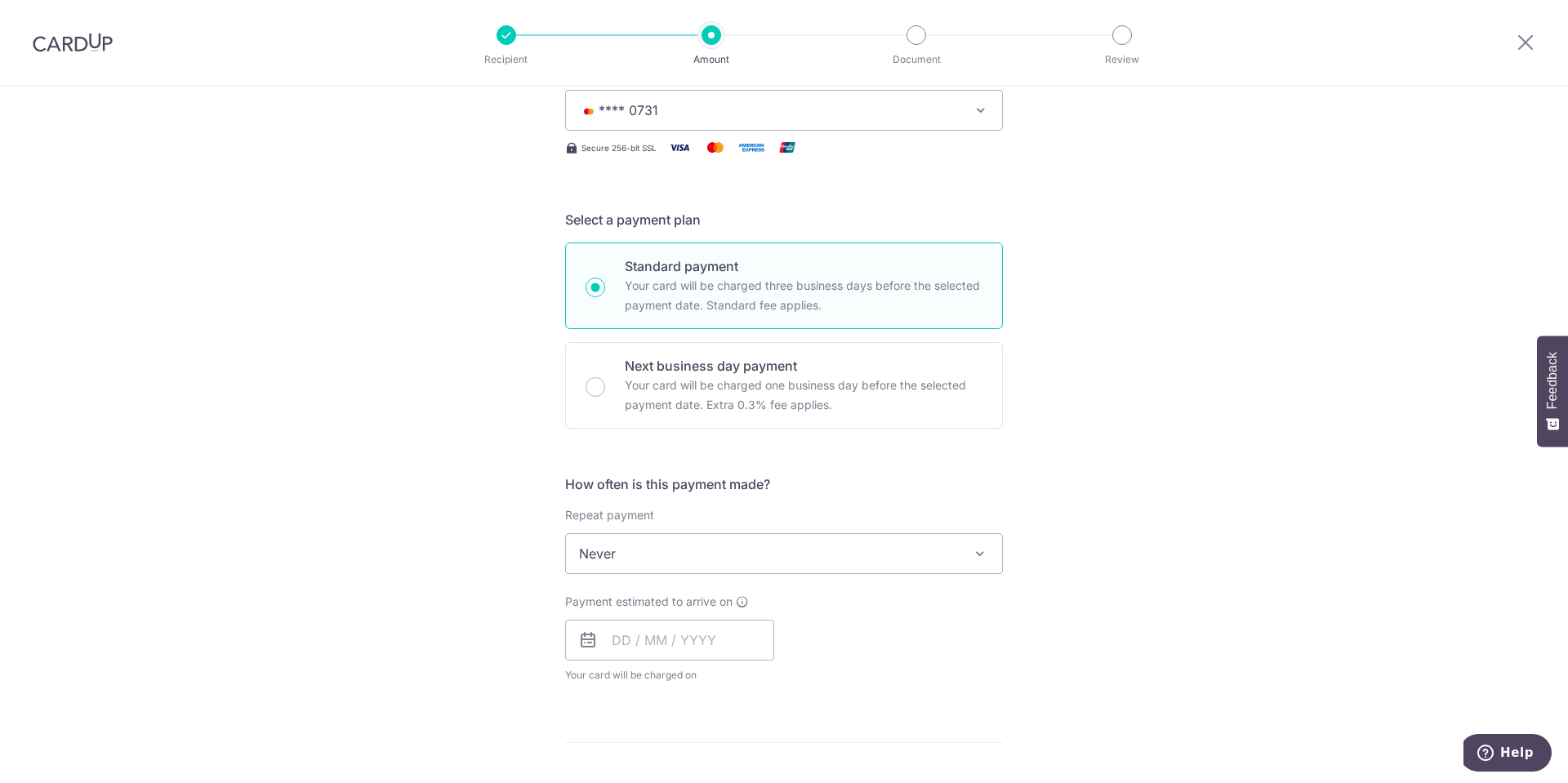
scroll to position [354, 0]
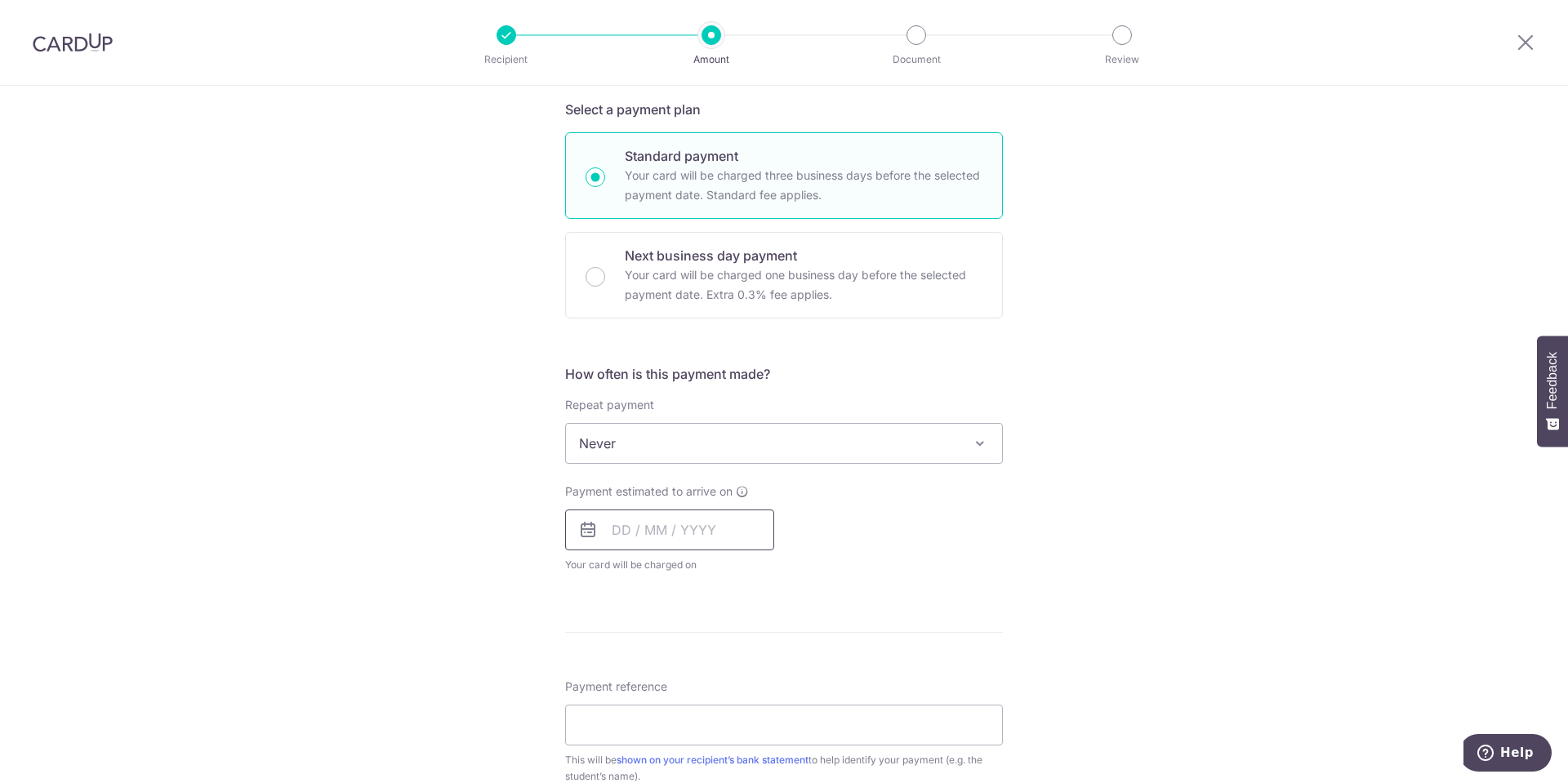
click at [686, 537] on input "text" at bounding box center [669, 530] width 209 height 41
click at [659, 680] on link "7" at bounding box center [664, 678] width 26 height 26
type input "07/10/2025"
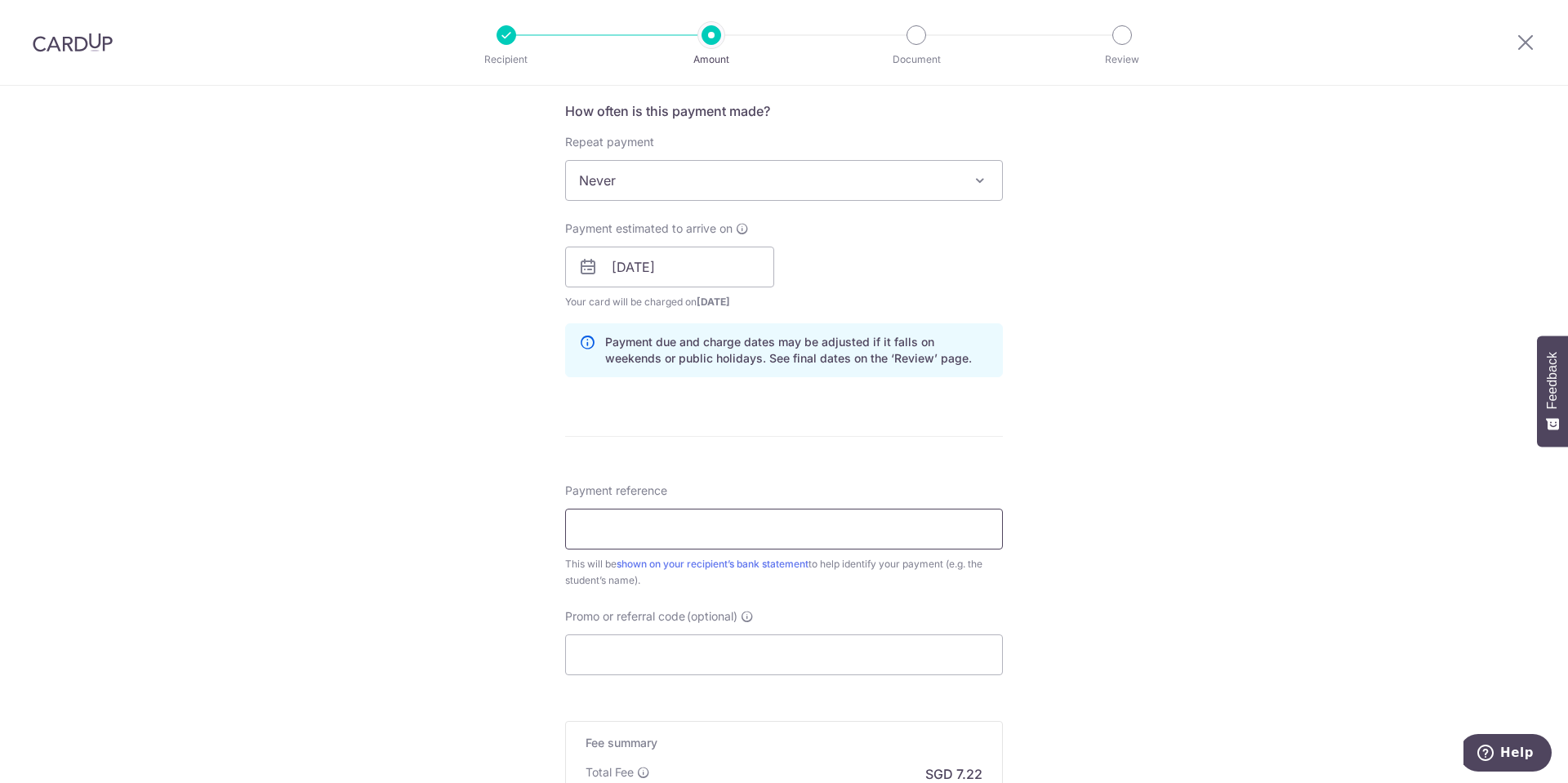
scroll to position [708, 0]
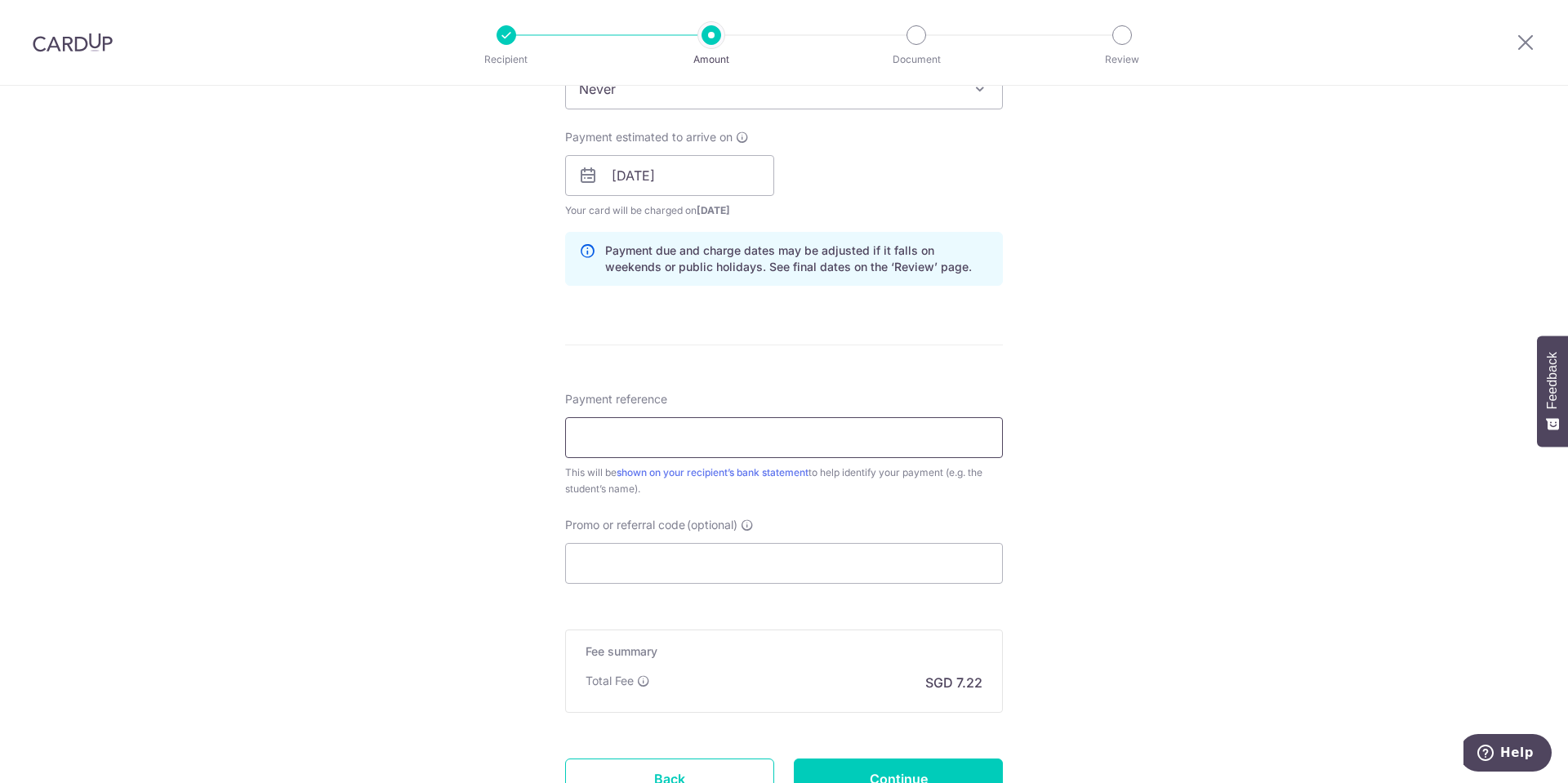
click at [736, 439] on input "Payment reference" at bounding box center [784, 438] width 438 height 41
drag, startPoint x: 659, startPoint y: 438, endPoint x: 664, endPoint y: 446, distance: 9.4
click at [659, 438] on input "Payment reference" at bounding box center [784, 438] width 438 height 41
paste input "Invoice CN0496"
type input "Invoice CN0496"
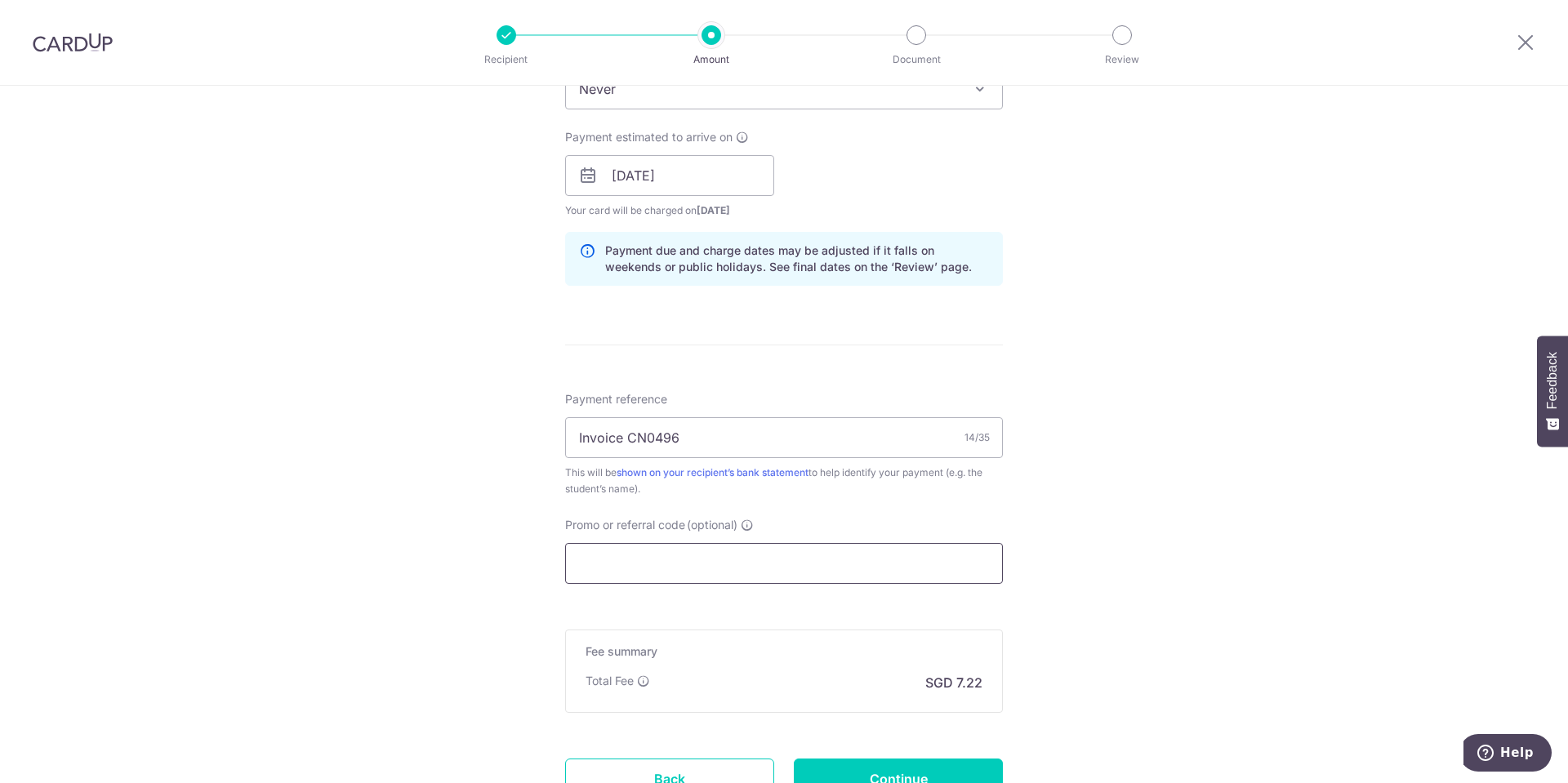
click at [599, 570] on input "Promo or referral code (optional)" at bounding box center [784, 563] width 438 height 41
click at [598, 559] on input "Promo or referral code (optional)" at bounding box center [784, 563] width 438 height 41
paste input "OFF225"
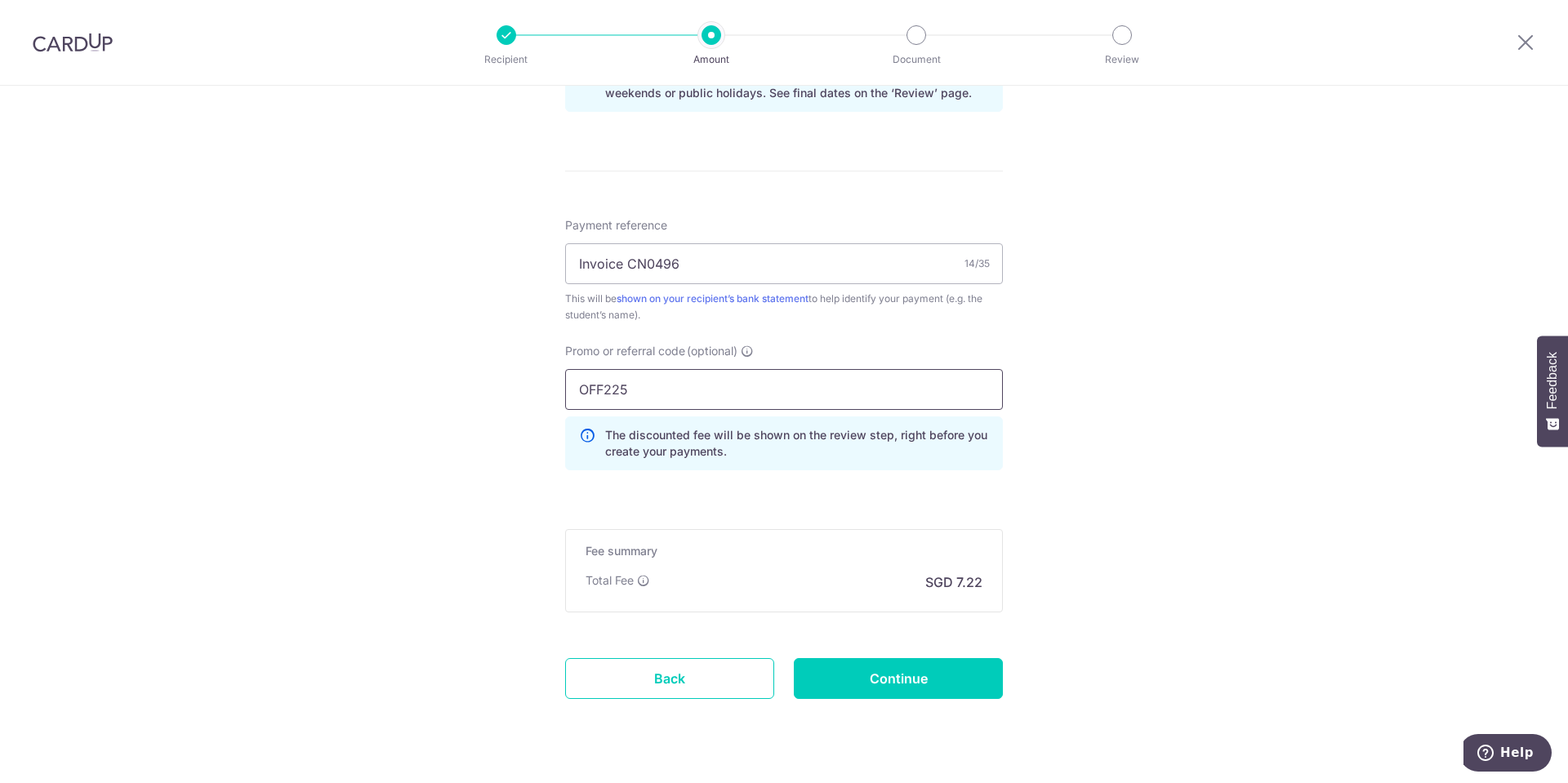
scroll to position [920, 0]
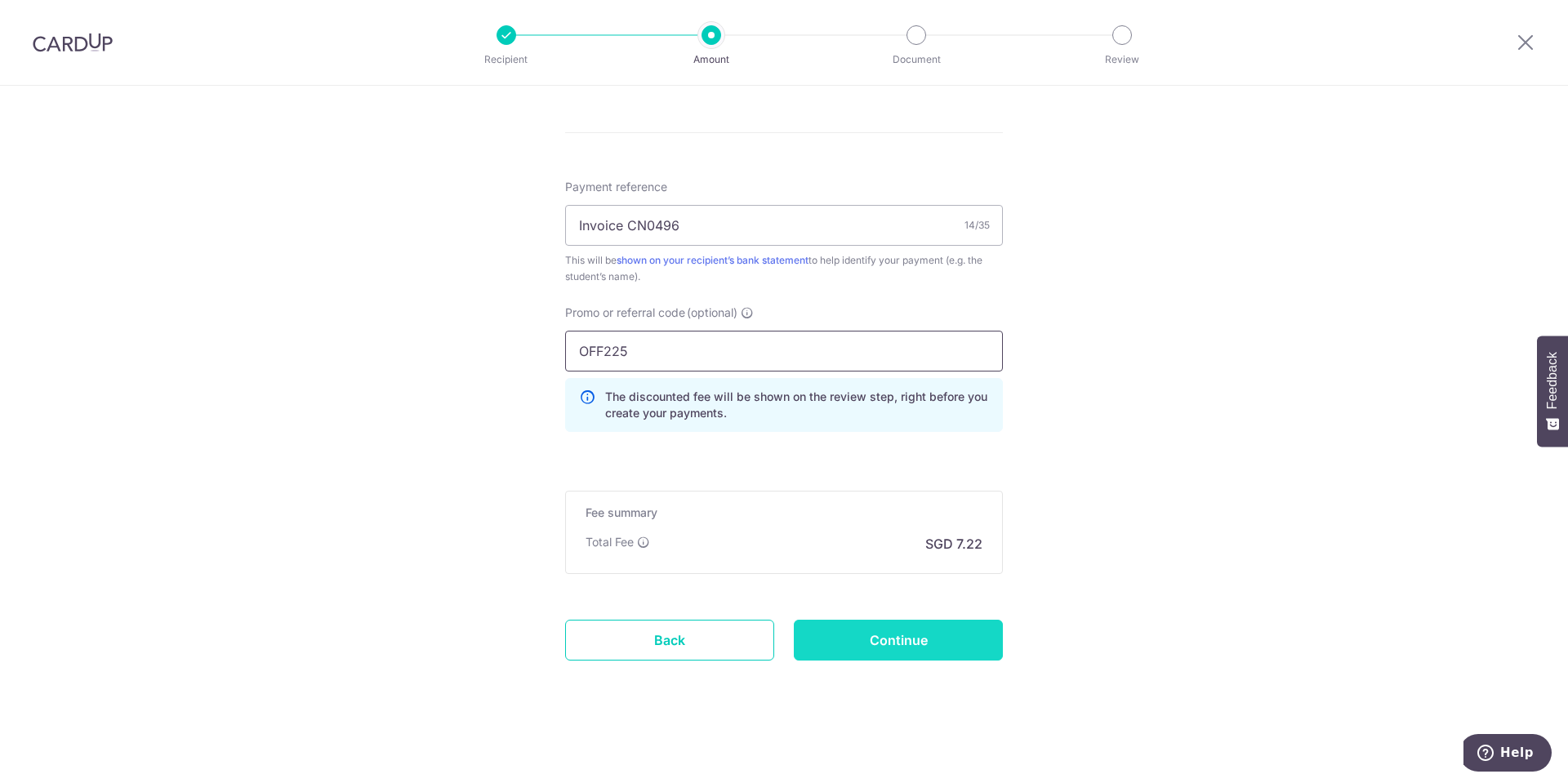
type input "OFF225"
click at [946, 641] on input "Continue" at bounding box center [899, 640] width 209 height 41
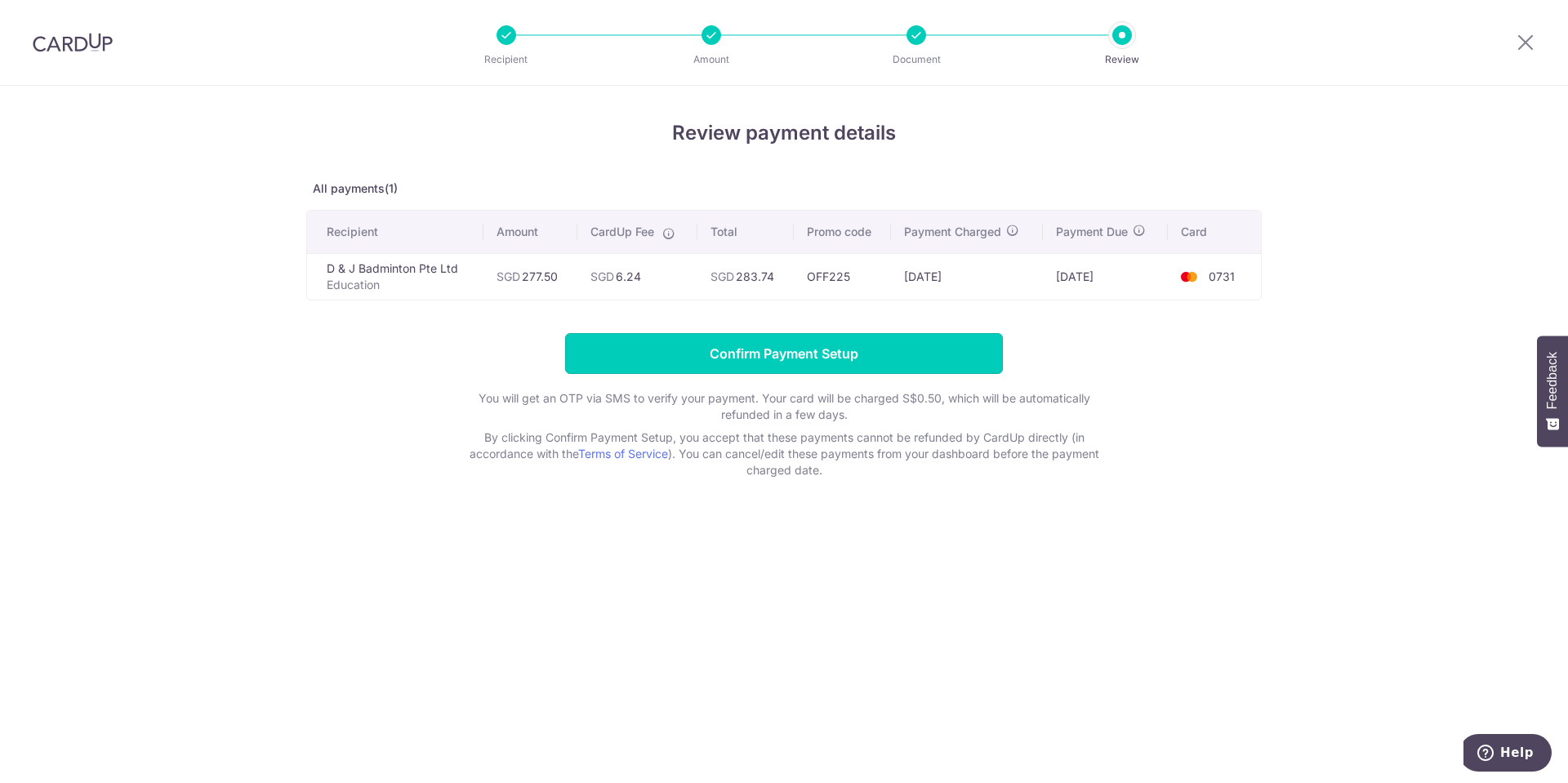
click at [799, 350] on input "Confirm Payment Setup" at bounding box center [784, 354] width 438 height 41
